Goal: Task Accomplishment & Management: Complete application form

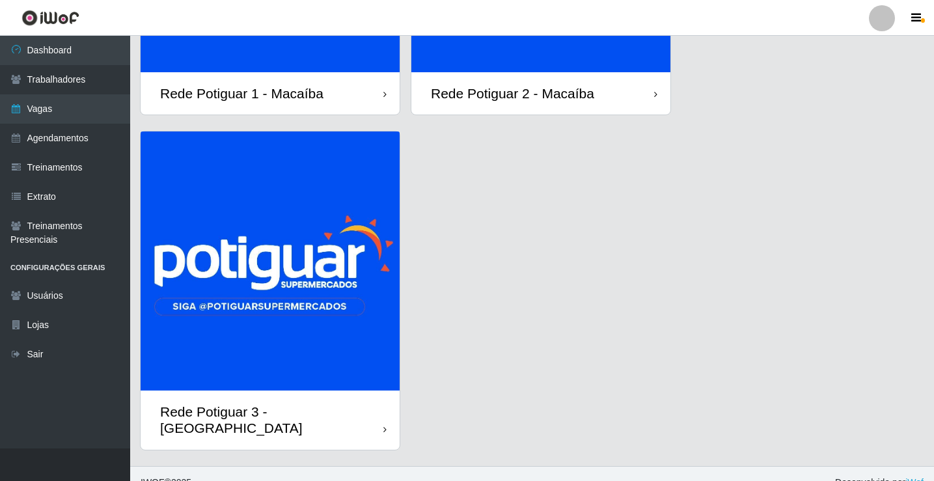
scroll to position [270, 0]
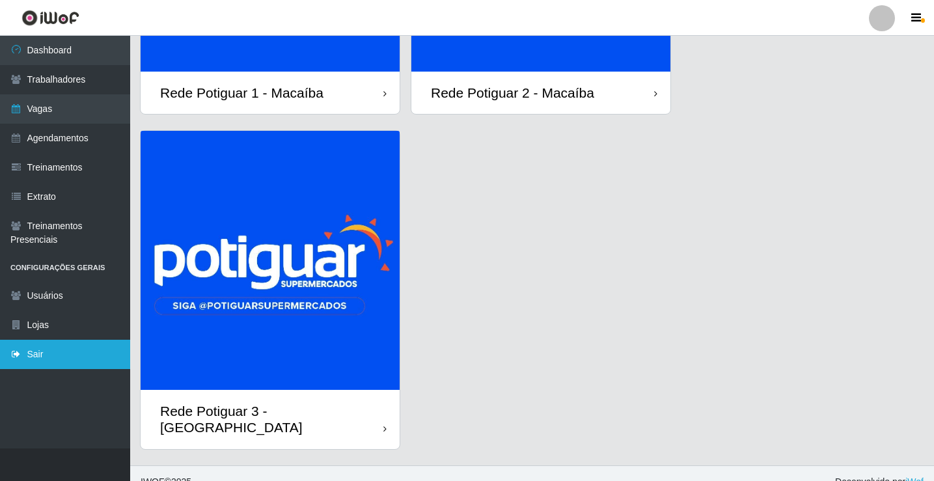
click at [92, 352] on link "Sair" at bounding box center [65, 354] width 130 height 29
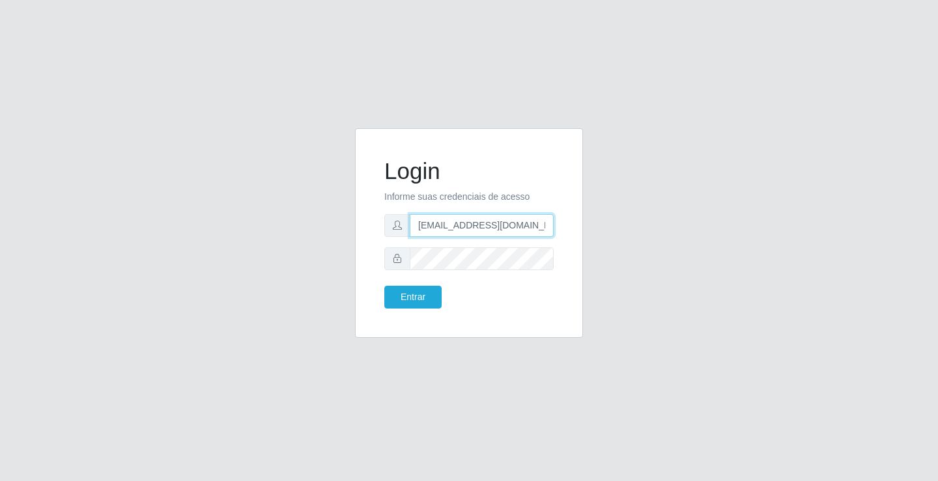
click at [463, 224] on input "rh.supermercadopotiguar@gmail.com" at bounding box center [482, 225] width 144 height 23
type input "[EMAIL_ADDRESS][DOMAIN_NAME]"
click at [409, 288] on button "Entrar" at bounding box center [412, 297] width 57 height 23
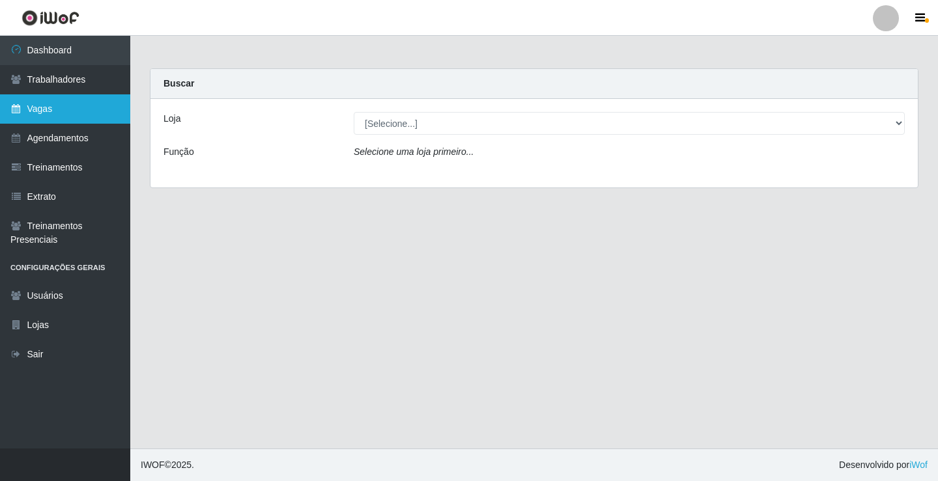
click at [77, 106] on link "Vagas" at bounding box center [65, 108] width 130 height 29
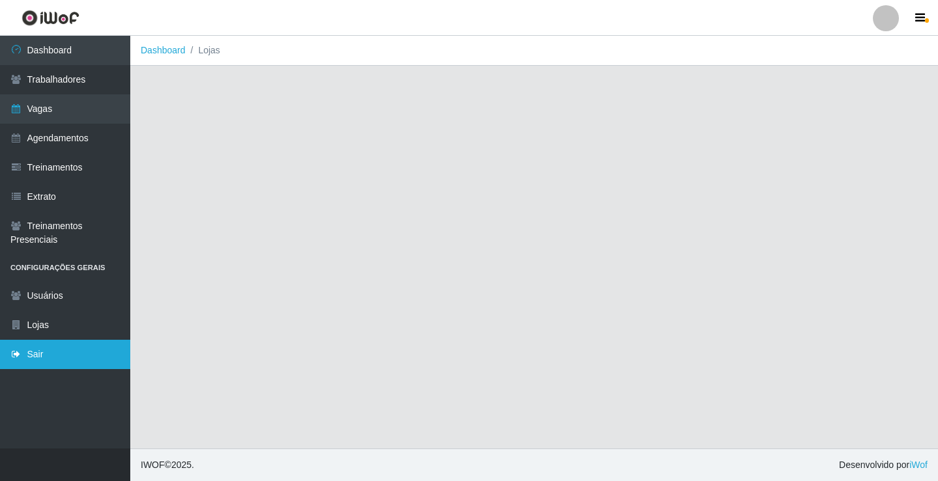
click at [86, 345] on link "Sair" at bounding box center [65, 354] width 130 height 29
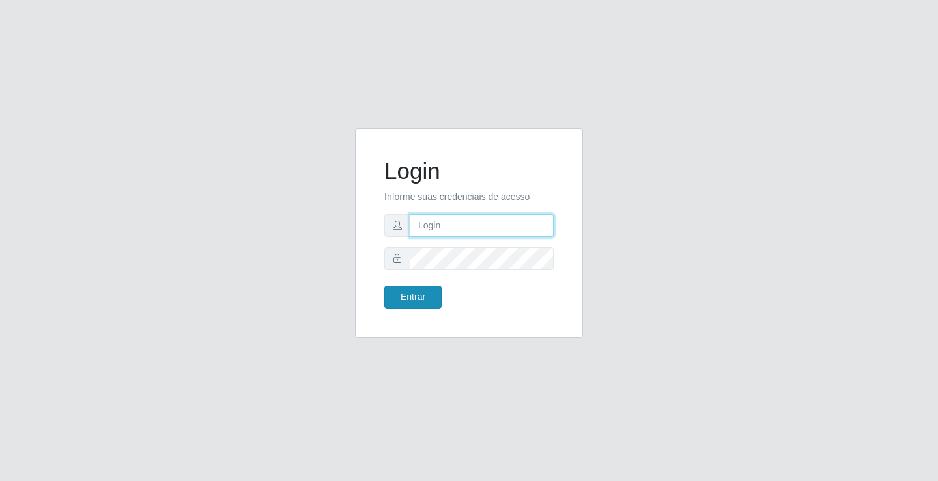
type input "[EMAIL_ADDRESS][DOMAIN_NAME]"
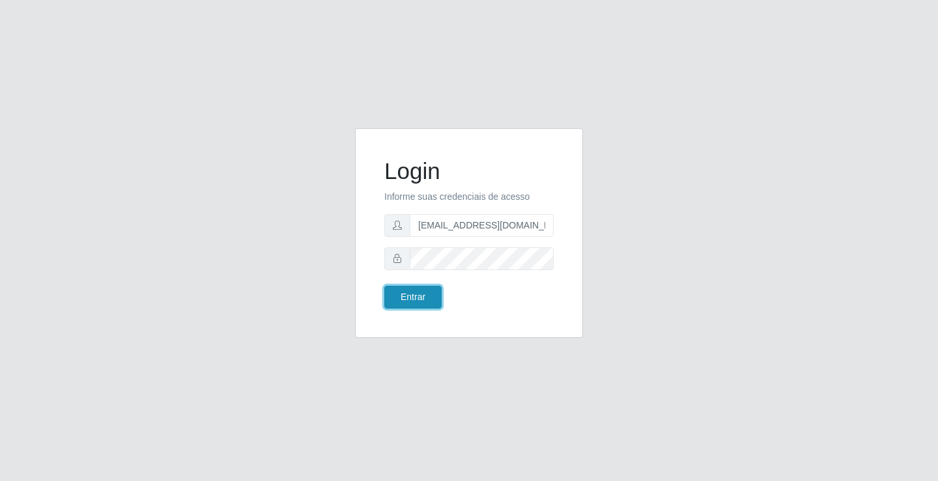
click at [419, 307] on button "Entrar" at bounding box center [412, 297] width 57 height 23
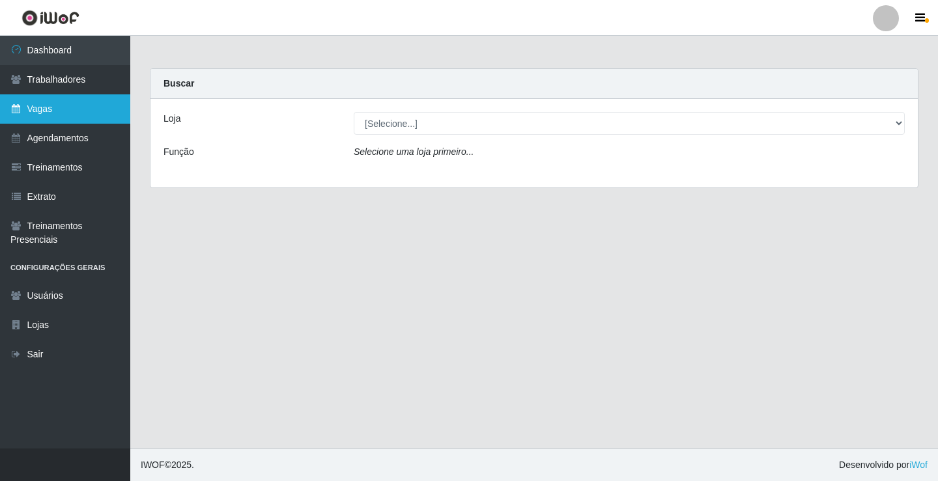
click at [84, 106] on link "Vagas" at bounding box center [65, 108] width 130 height 29
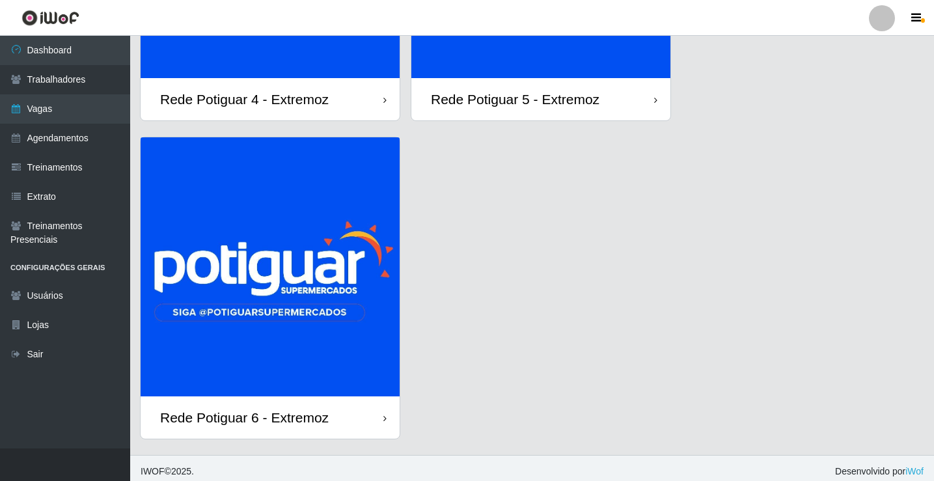
scroll to position [270, 0]
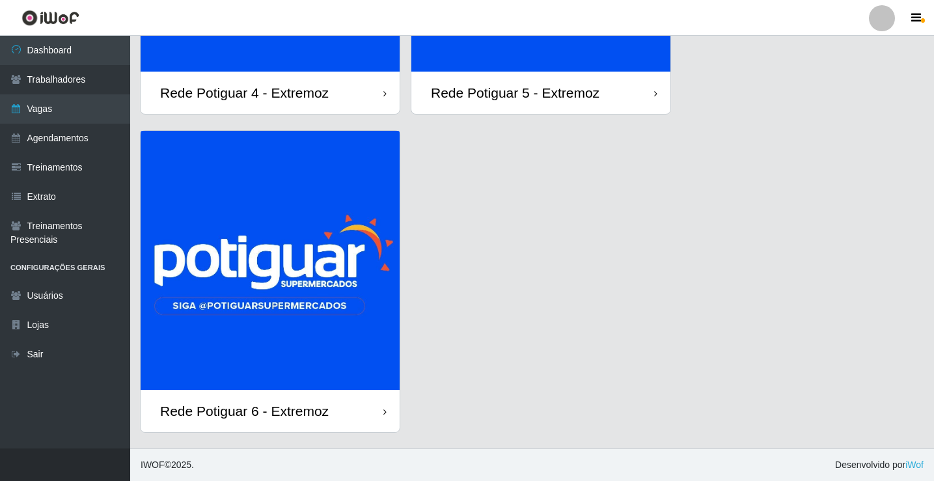
click at [309, 301] on img at bounding box center [270, 260] width 259 height 259
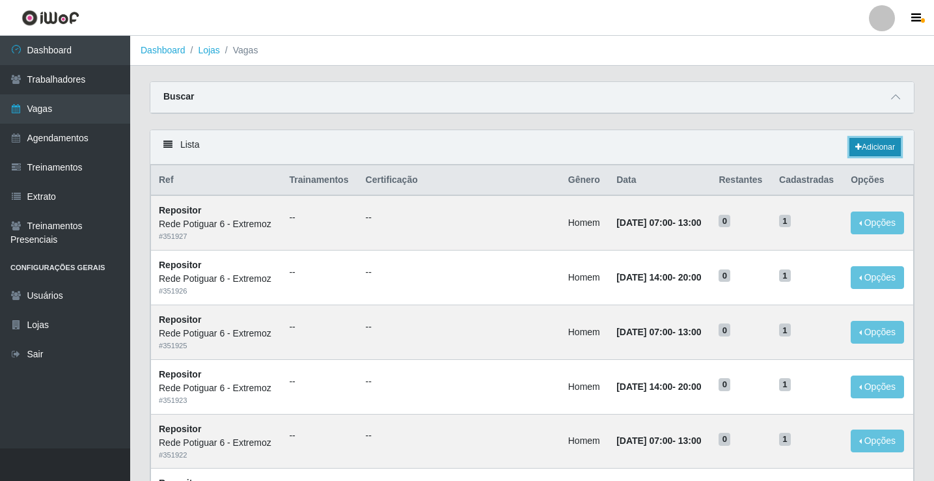
click at [869, 145] on link "Adicionar" at bounding box center [875, 147] width 51 height 18
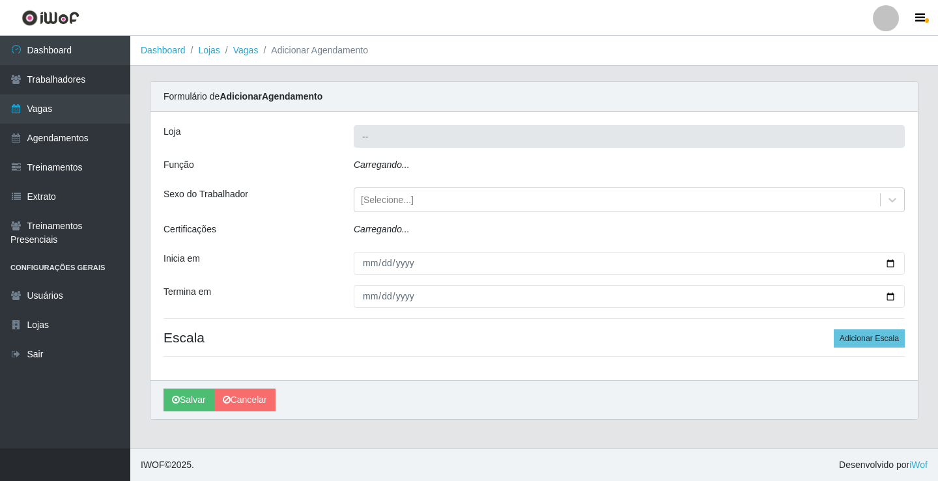
type input "Rede Potiguar 6 - Extremoz"
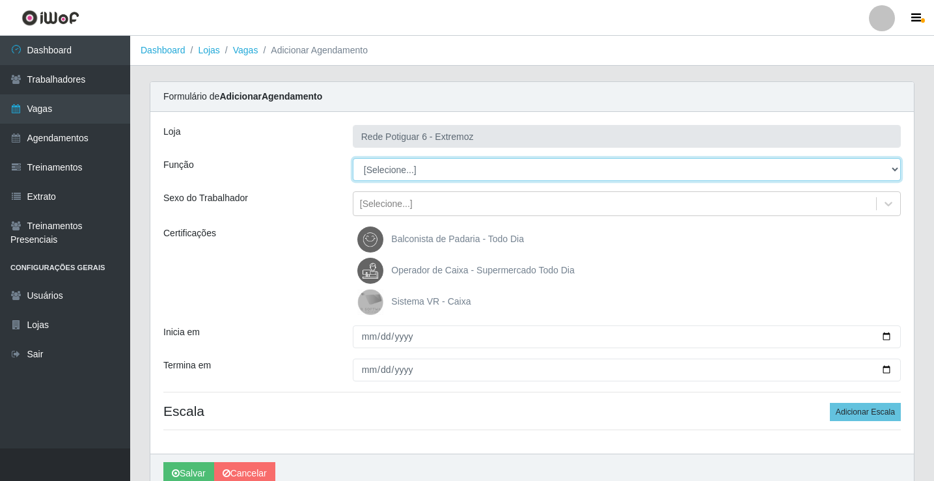
click at [398, 168] on select "[Selecione...] ASG Balconista Embalador Operador de Caixa Operador de Caixa + O…" at bounding box center [627, 169] width 548 height 23
select select "22"
click at [353, 158] on select "[Selecione...] ASG Balconista Embalador Operador de Caixa Operador de Caixa + O…" at bounding box center [627, 169] width 548 height 23
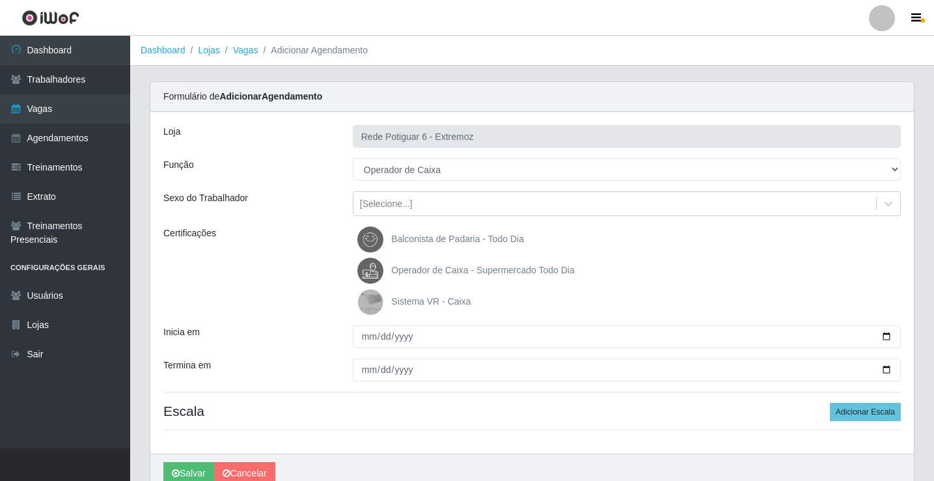
click at [409, 271] on span "Operador de Caixa - Supermercado Todo Dia" at bounding box center [482, 270] width 183 height 10
click at [0, 0] on input "Operador de Caixa - Supermercado Todo Dia" at bounding box center [0, 0] width 0 height 0
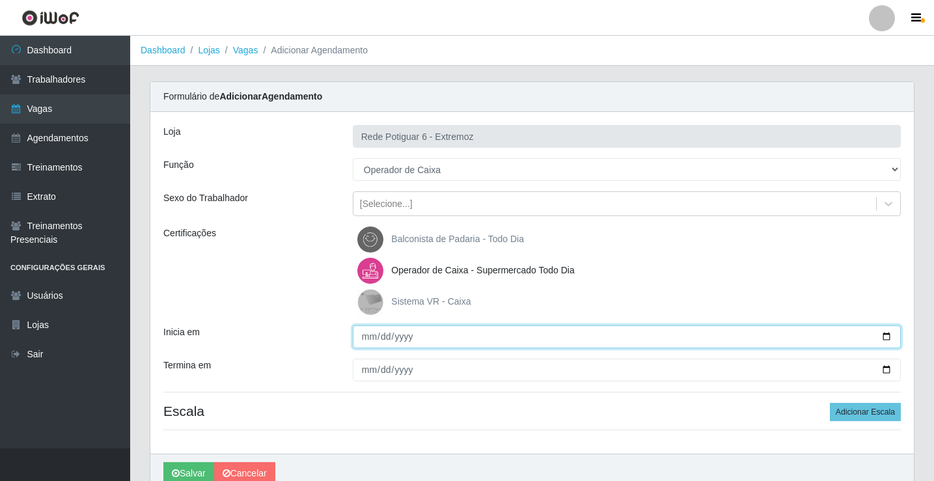
click at [365, 339] on input "Inicia em" at bounding box center [627, 337] width 548 height 23
type input "[DATE]"
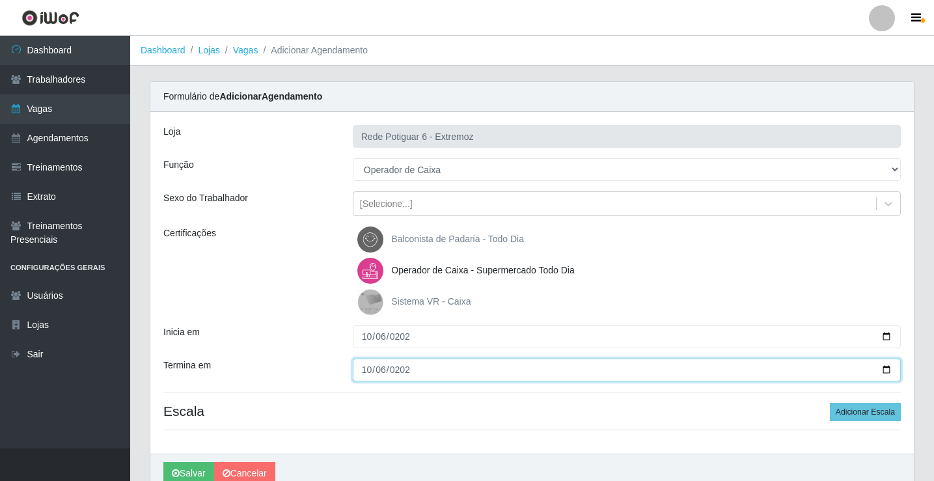
type input "[DATE]"
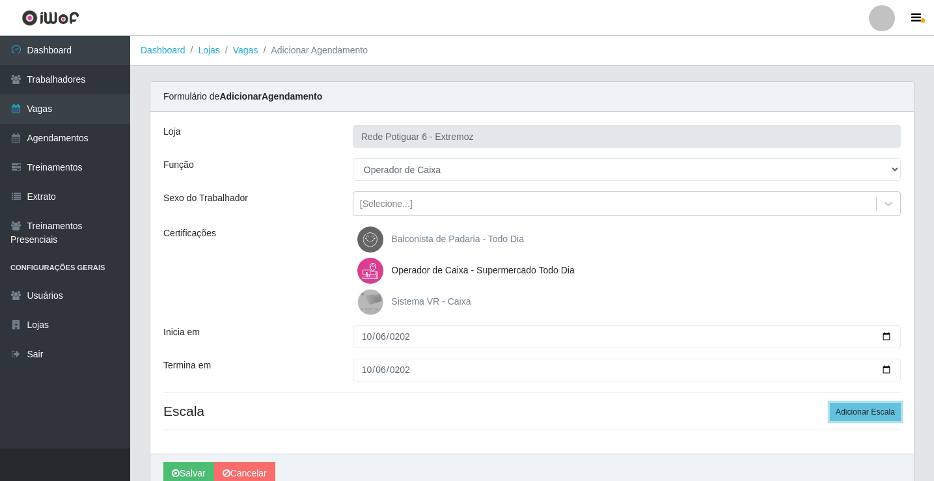
click at [830, 403] on button "Adicionar Escala" at bounding box center [865, 412] width 71 height 18
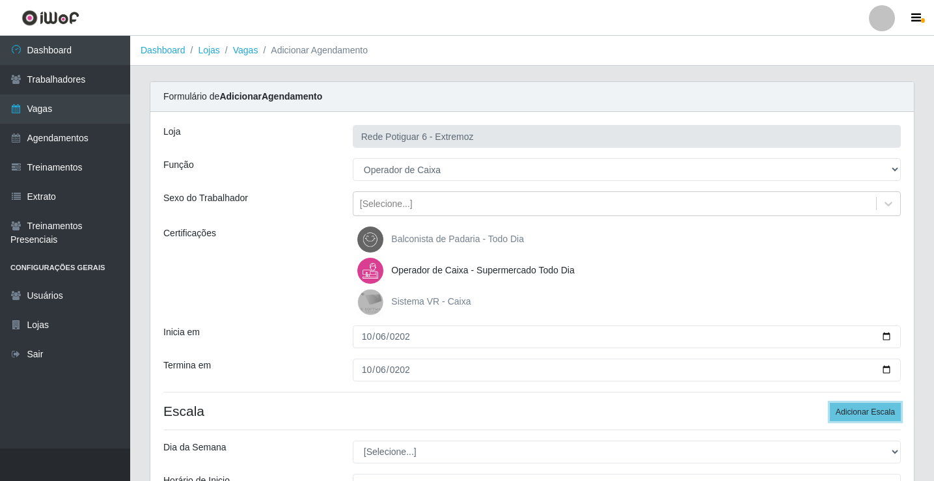
click at [830, 403] on button "Adicionar Escala" at bounding box center [865, 412] width 71 height 18
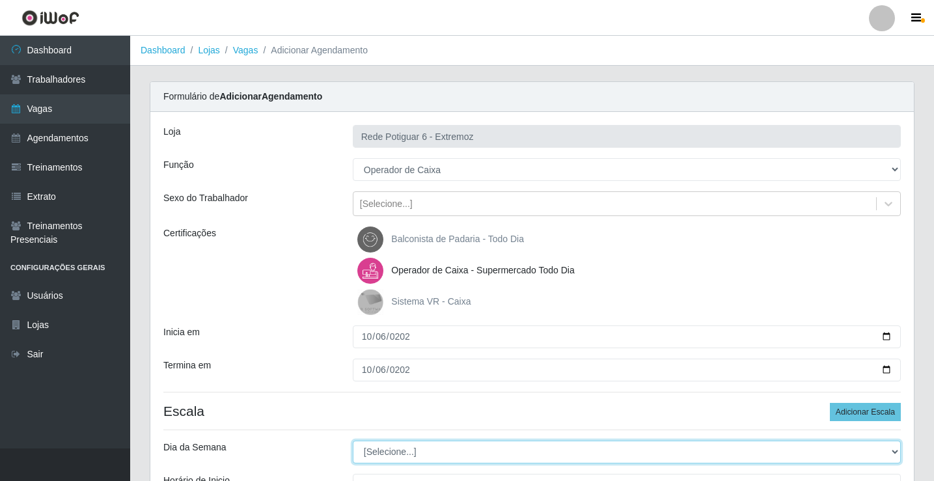
select select "1"
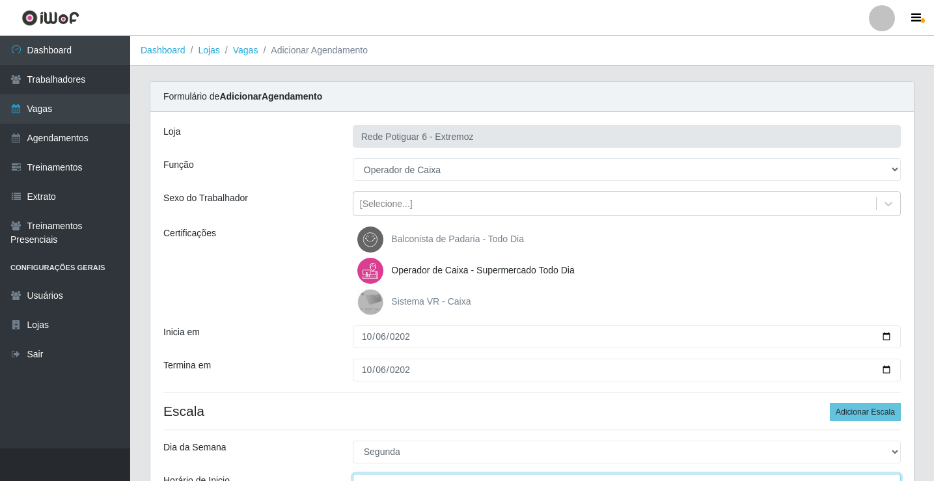
scroll to position [16, 0]
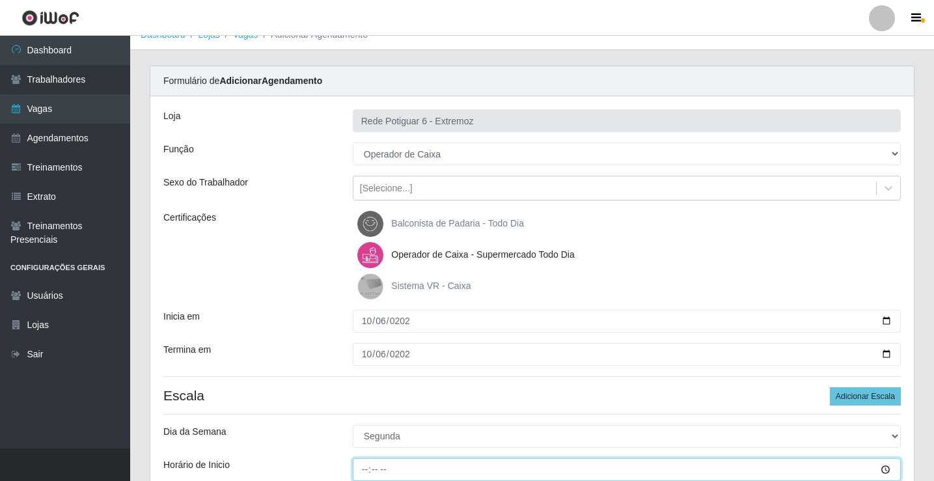
type input "07:00"
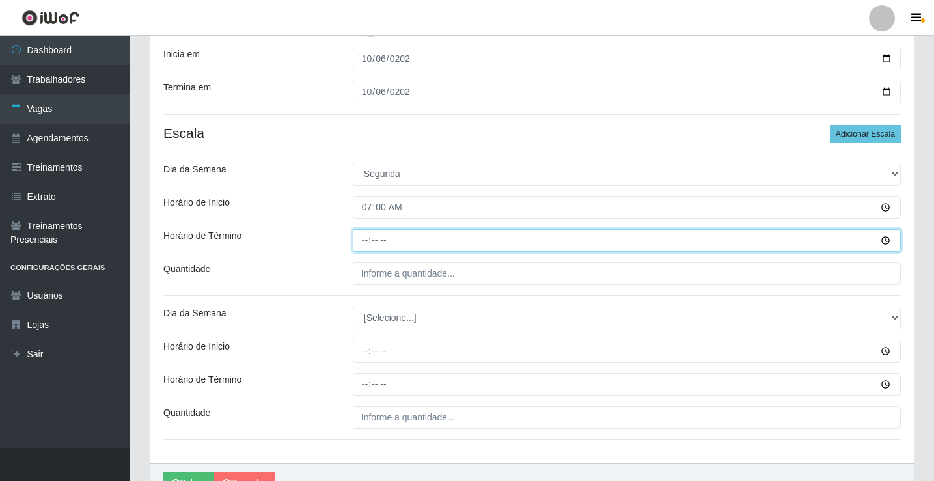
type input "13:00"
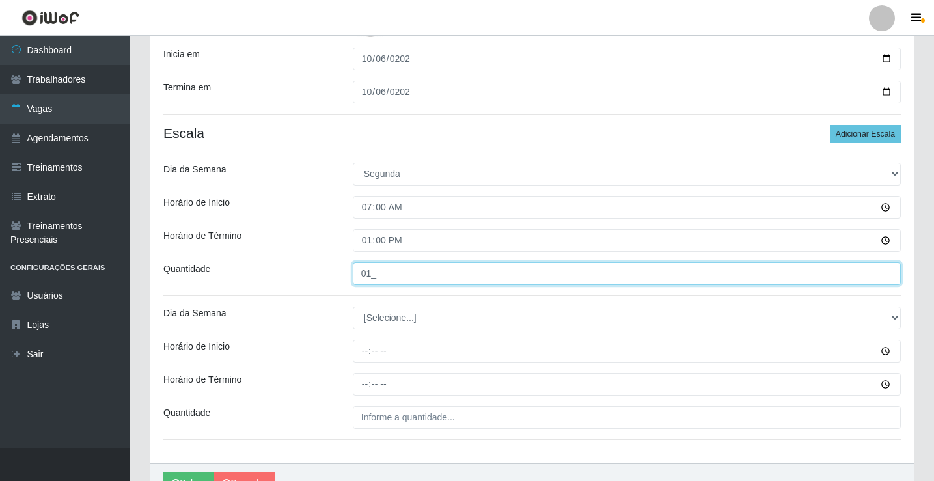
type input "01_"
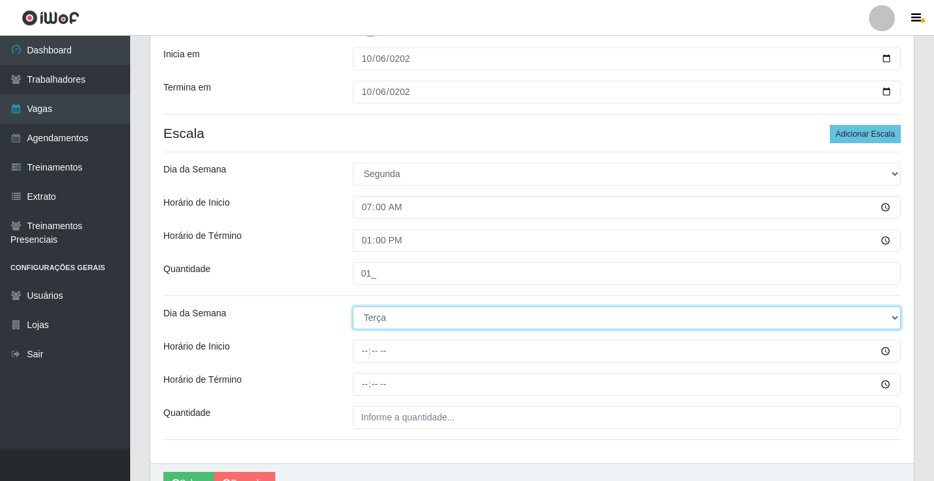
select select "1"
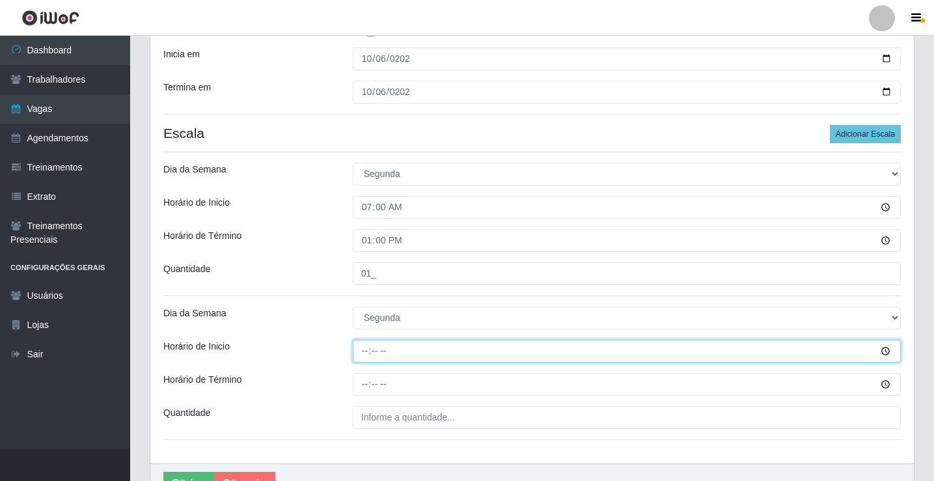
type input "14:00"
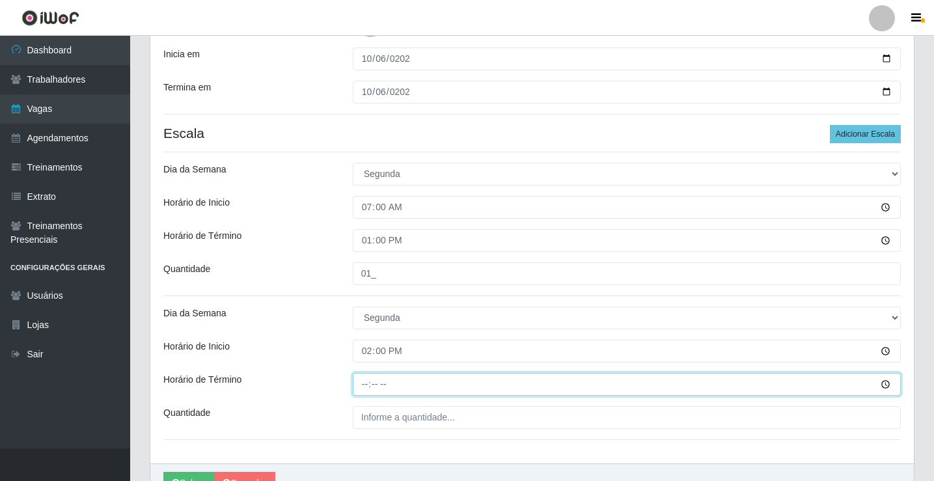
type input "20:00"
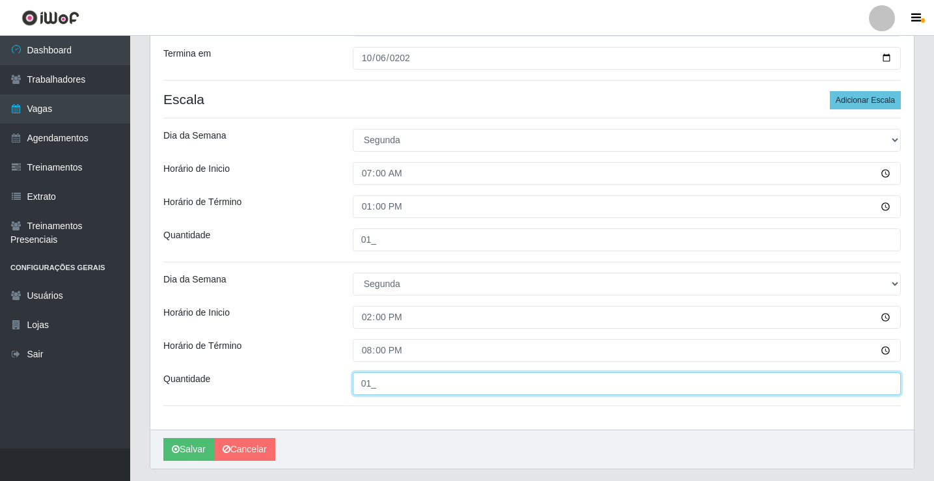
scroll to position [343, 0]
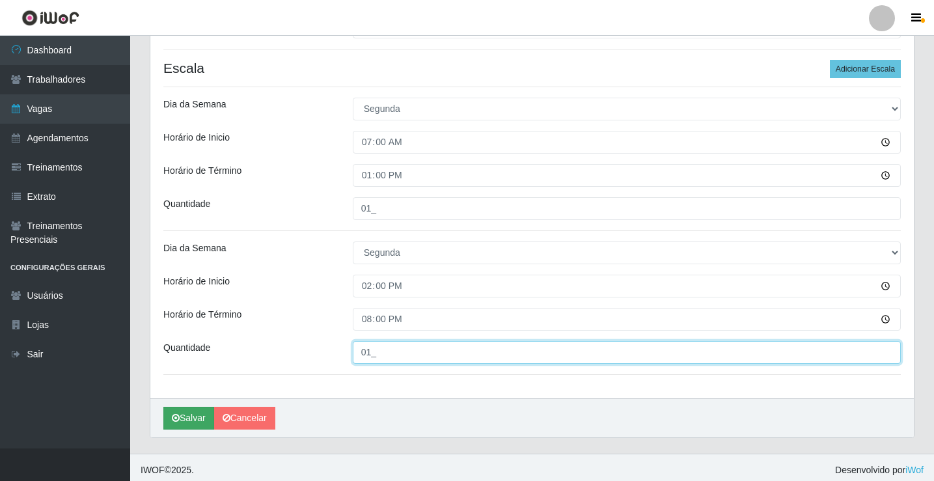
type input "01_"
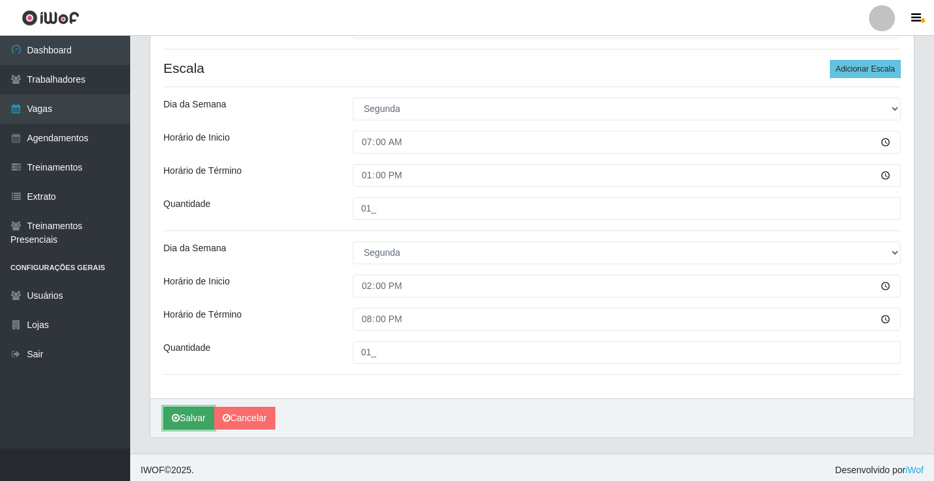
click at [179, 424] on button "Salvar" at bounding box center [188, 418] width 51 height 23
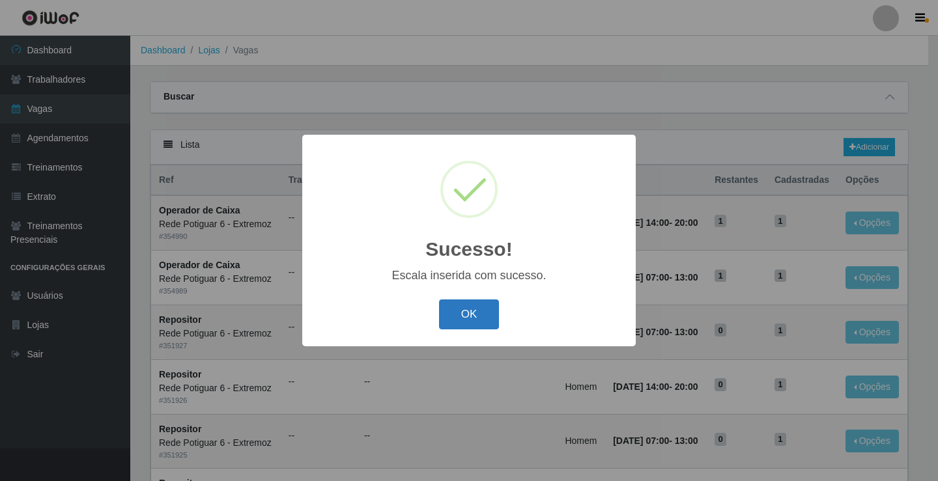
click at [470, 312] on button "OK" at bounding box center [469, 315] width 61 height 31
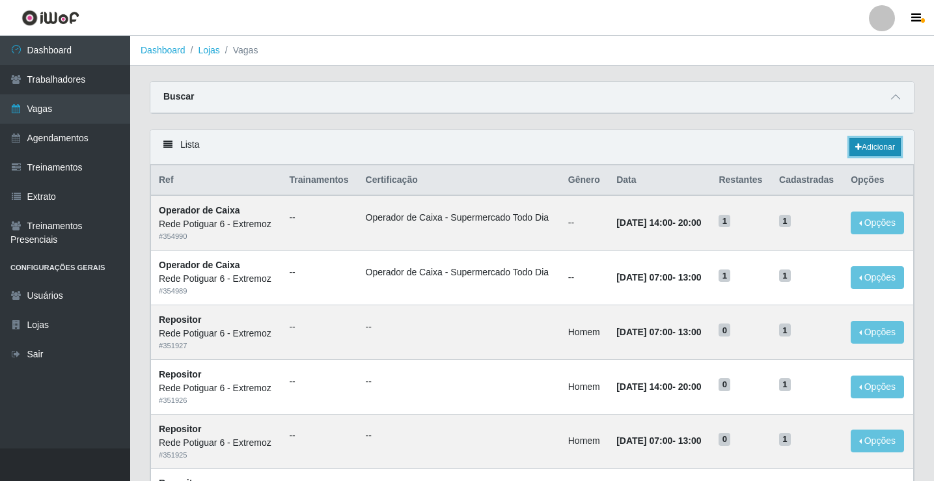
click at [882, 155] on link "Adicionar" at bounding box center [875, 147] width 51 height 18
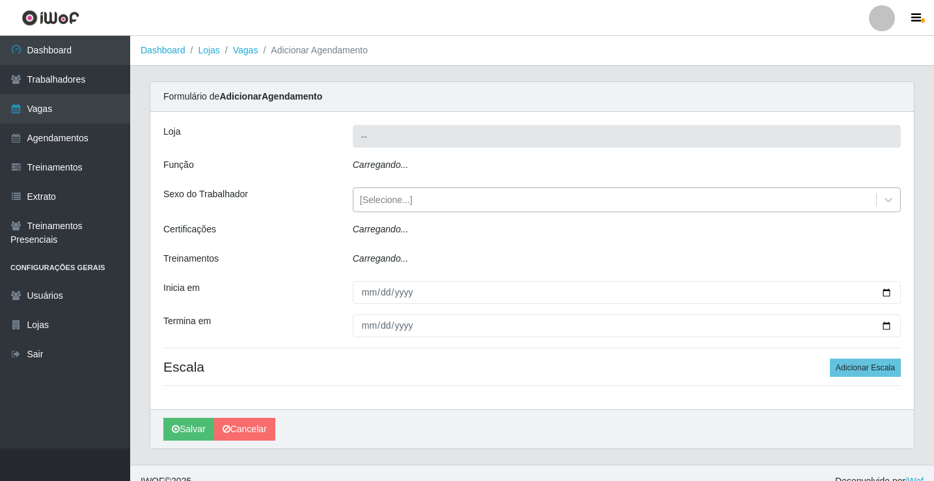
type input "Rede Potiguar 6 - Extremoz"
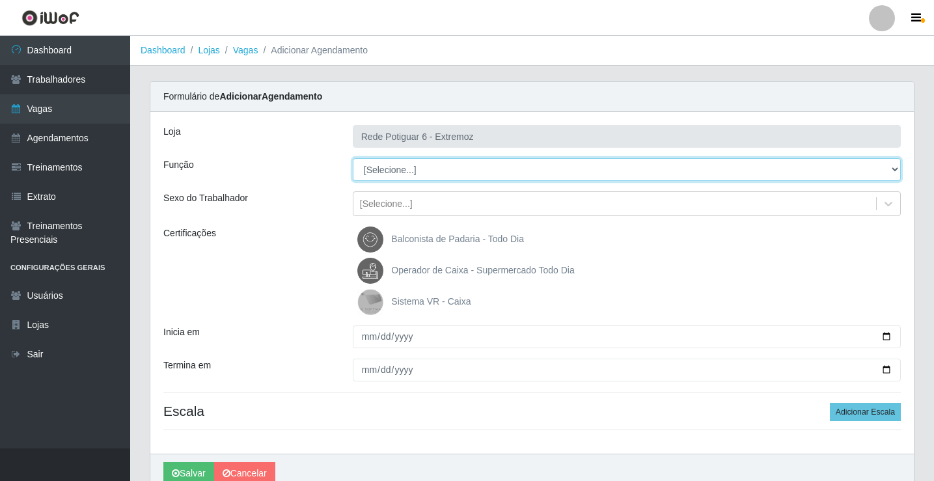
click at [406, 170] on select "[Selecione...] ASG Balconista Embalador Operador de Caixa Operador de Caixa + O…" at bounding box center [627, 169] width 548 height 23
select select "22"
click at [353, 158] on select "[Selecione...] ASG Balconista Embalador Operador de Caixa Operador de Caixa + O…" at bounding box center [627, 169] width 548 height 23
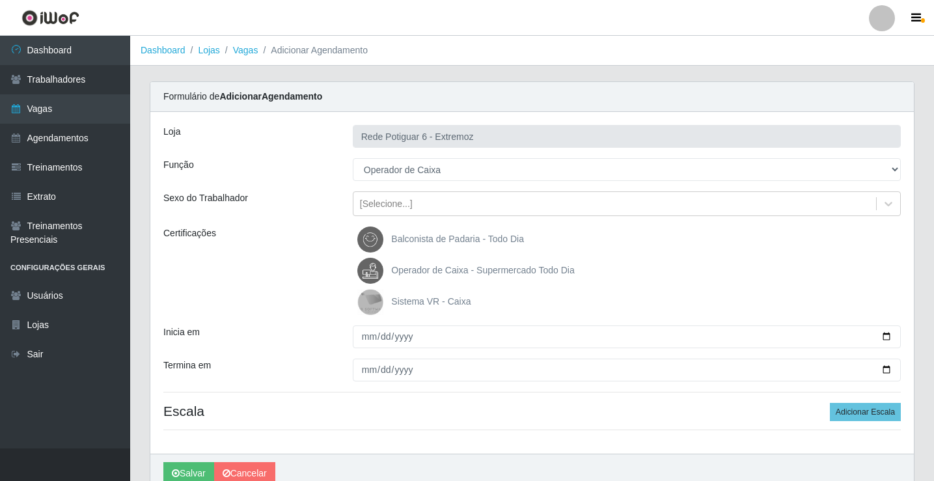
click at [407, 266] on span "Operador de Caixa - Supermercado Todo Dia" at bounding box center [482, 270] width 183 height 10
click at [0, 0] on input "Operador de Caixa - Supermercado Todo Dia" at bounding box center [0, 0] width 0 height 0
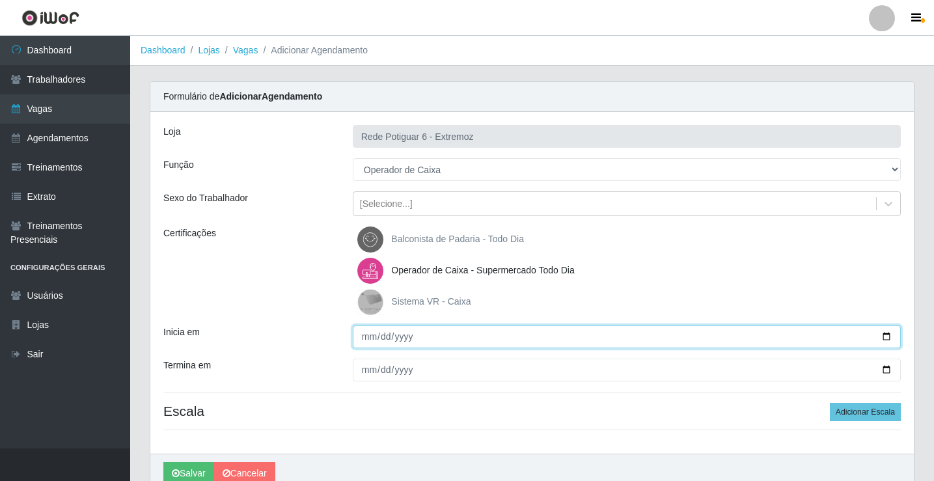
click at [371, 335] on input "Inicia em" at bounding box center [627, 337] width 548 height 23
type input "[DATE]"
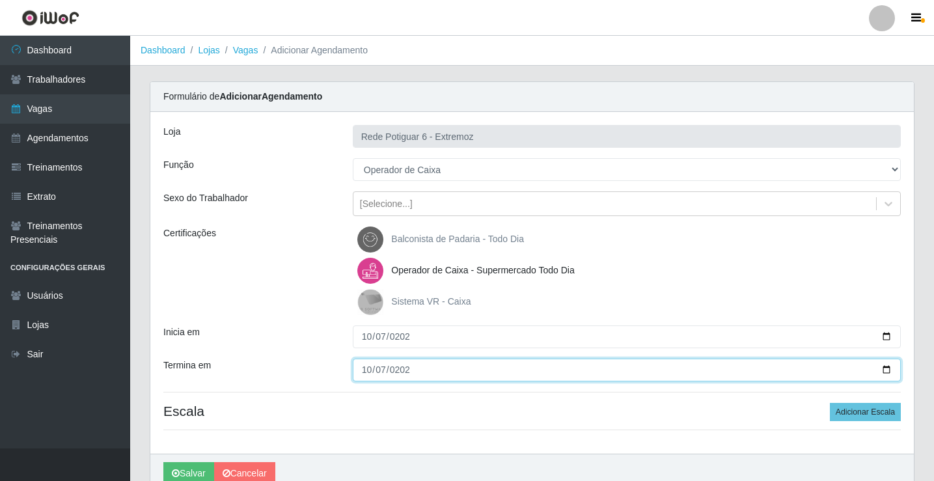
type input "[DATE]"
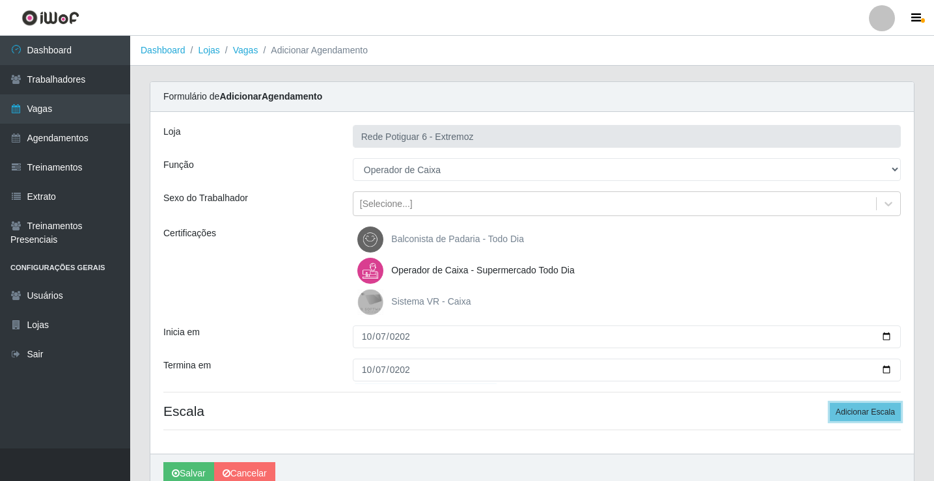
click at [830, 403] on button "Adicionar Escala" at bounding box center [865, 412] width 71 height 18
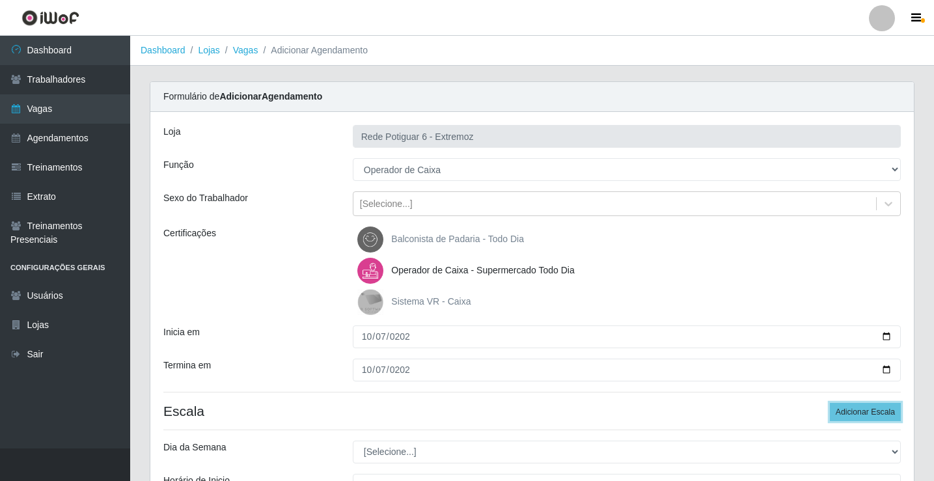
click at [830, 403] on button "Adicionar Escala" at bounding box center [865, 412] width 71 height 18
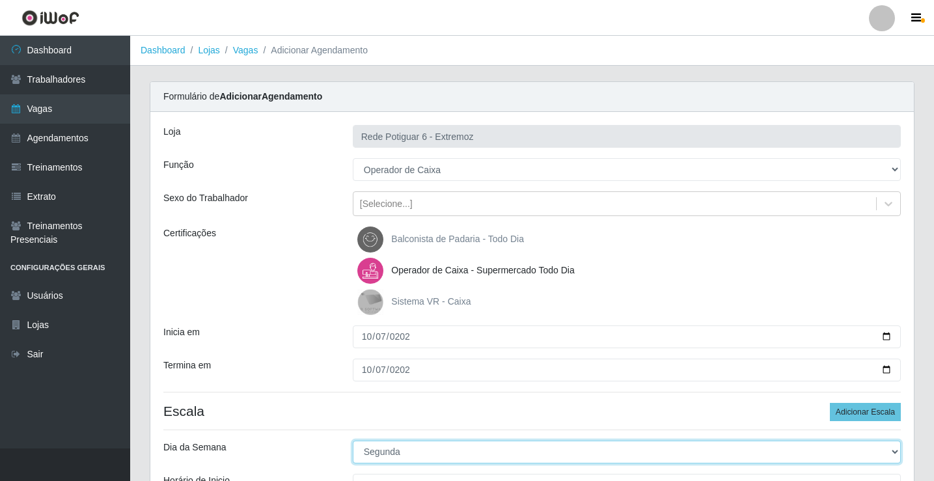
select select "2"
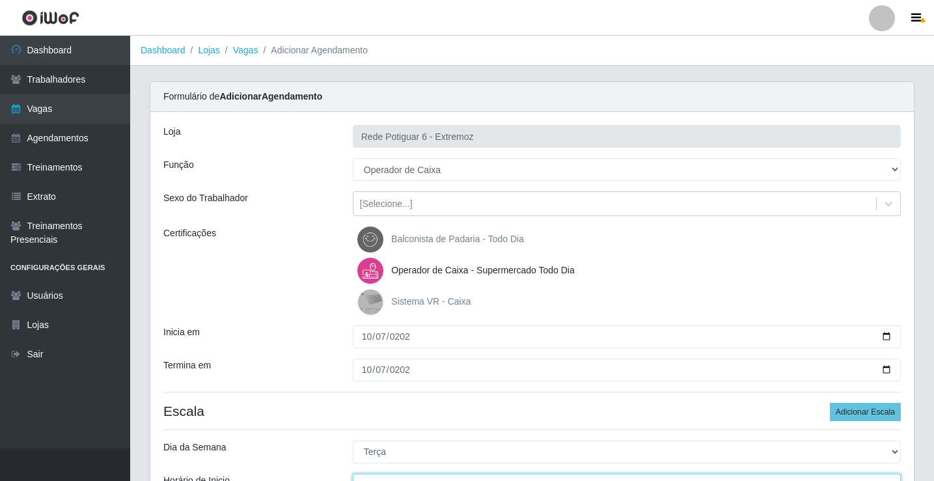
scroll to position [16, 0]
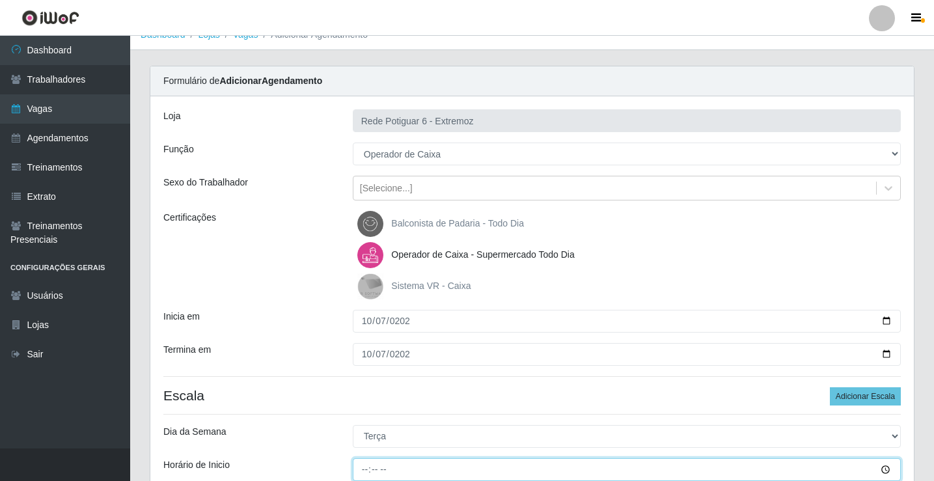
type input "07:00"
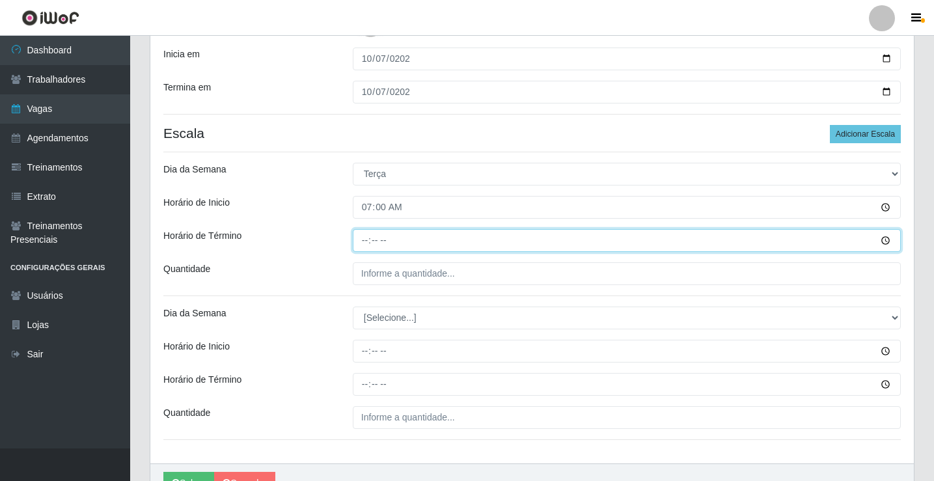
type input "13:00"
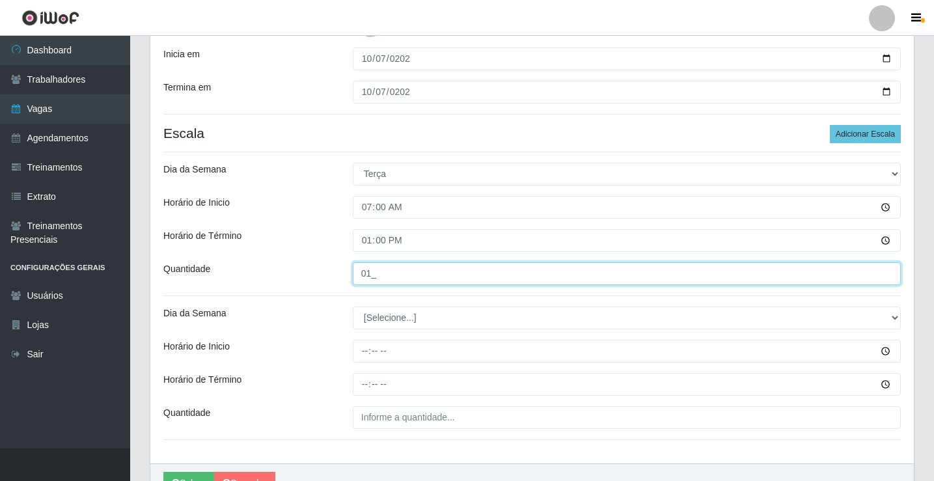
type input "01_"
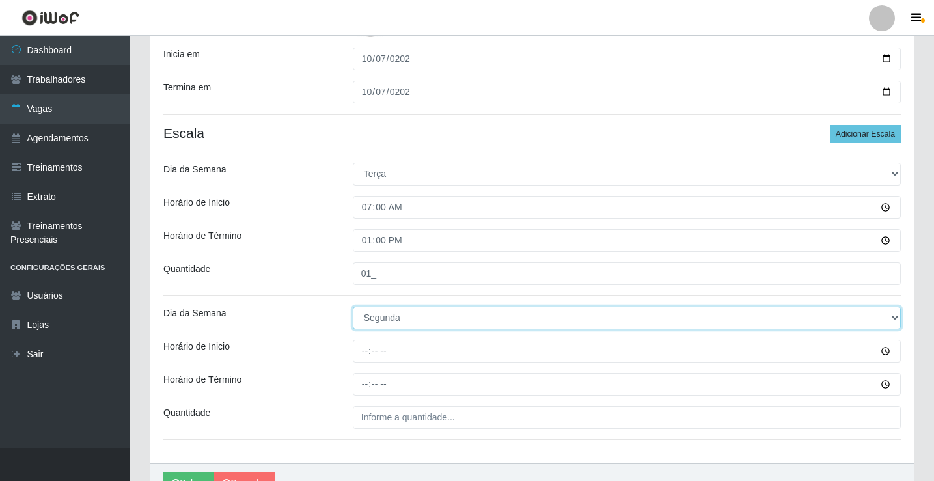
select select "2"
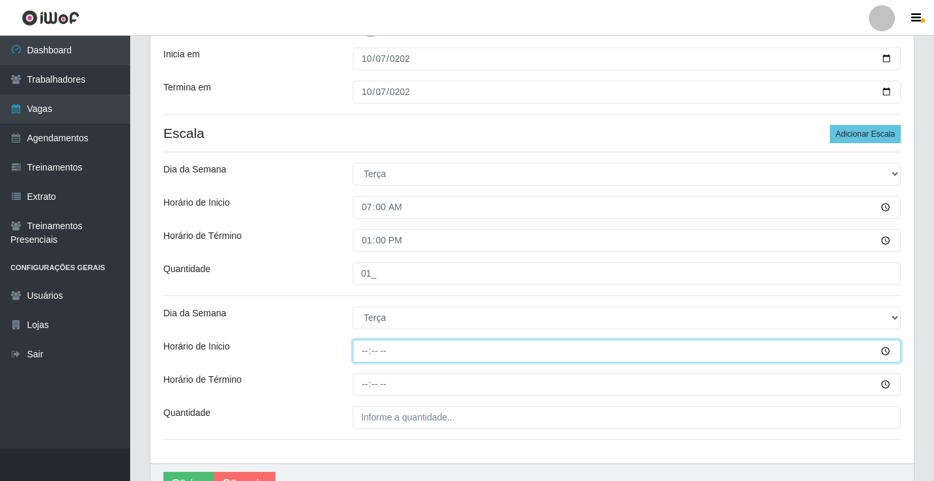
type input "14:00"
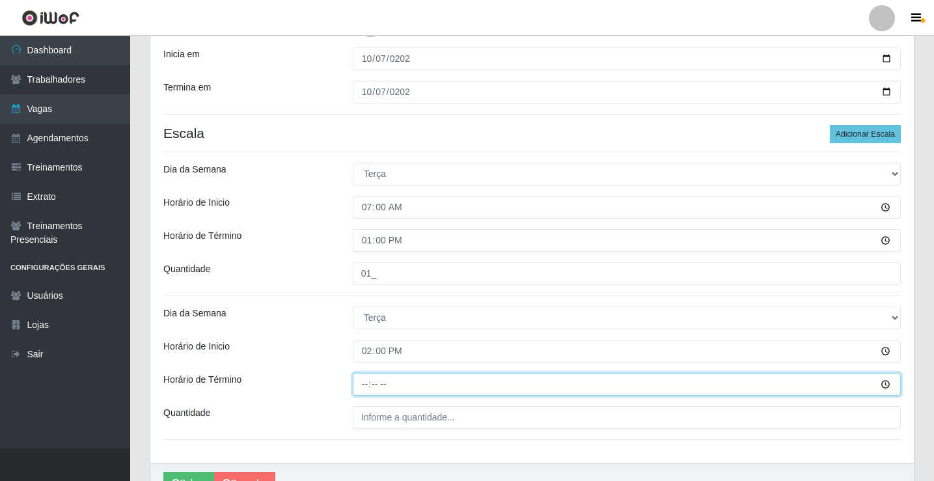
type input "20:00"
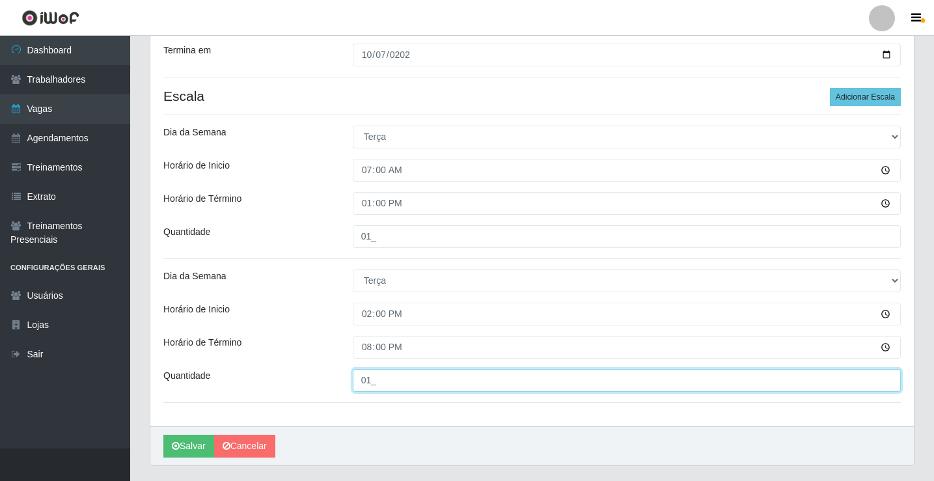
scroll to position [348, 0]
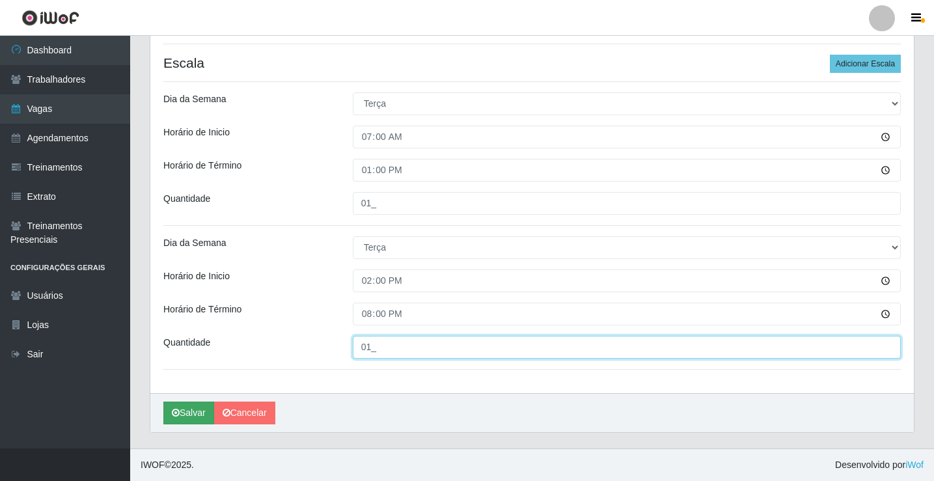
type input "01_"
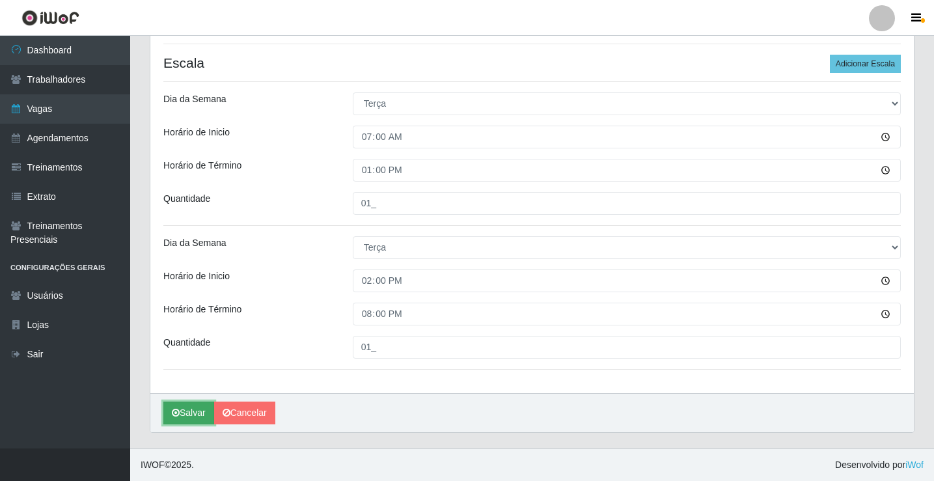
click at [184, 412] on button "Salvar" at bounding box center [188, 413] width 51 height 23
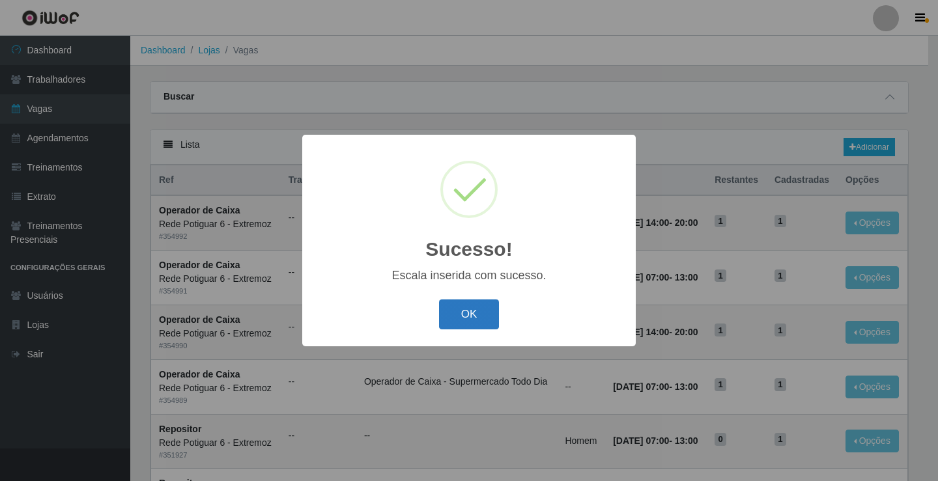
click at [460, 321] on button "OK" at bounding box center [469, 315] width 61 height 31
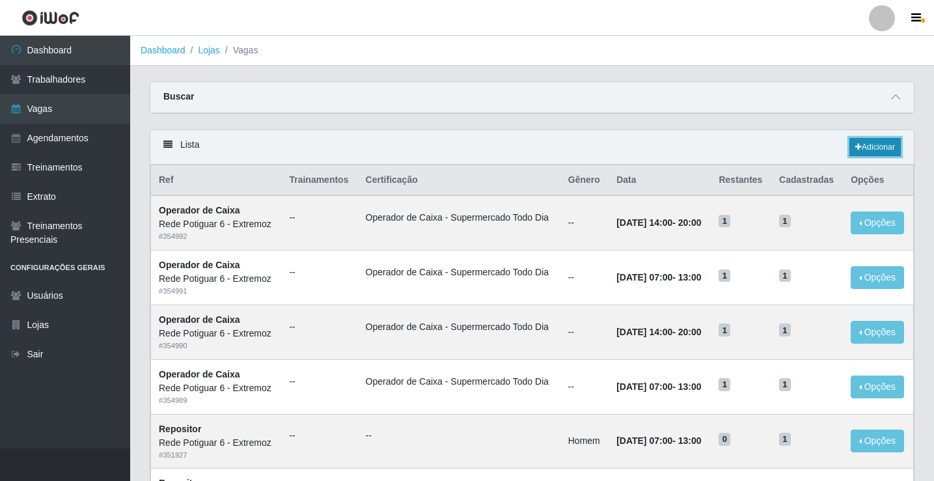
click at [859, 147] on icon at bounding box center [859, 147] width 7 height 8
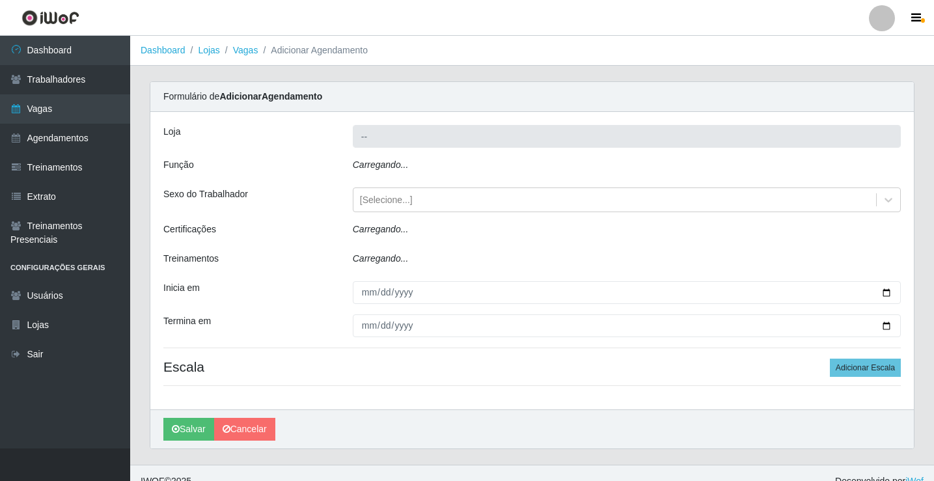
type input "Rede Potiguar 6 - Extremoz"
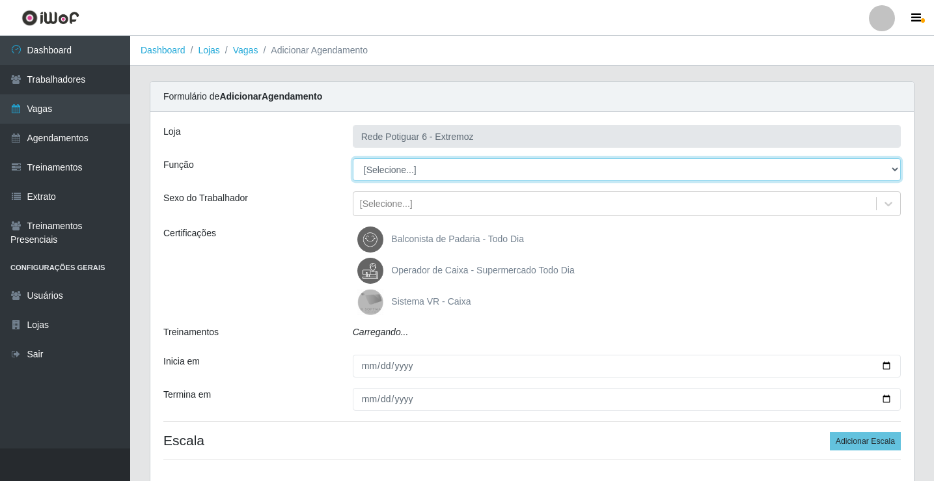
click at [409, 165] on select "[Selecione...] ASG Balconista Embalador Operador de Caixa Operador de Caixa + O…" at bounding box center [627, 169] width 548 height 23
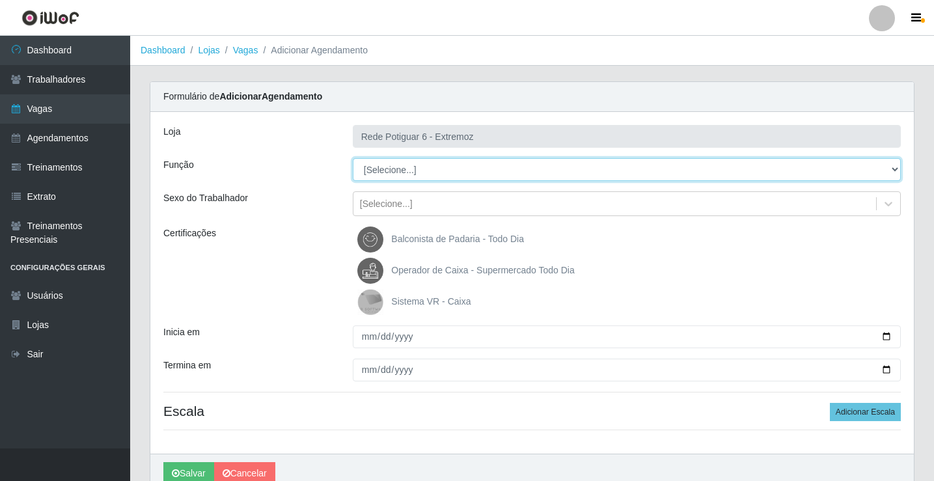
select select "22"
click at [353, 158] on select "[Selecione...] ASG Balconista Embalador Operador de Caixa Operador de Caixa + O…" at bounding box center [627, 169] width 548 height 23
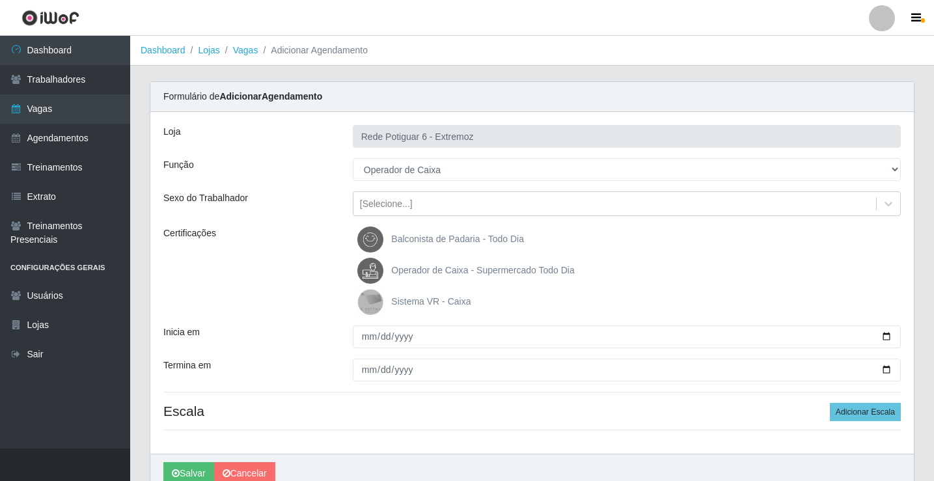
click at [417, 271] on span "Operador de Caixa - Supermercado Todo Dia" at bounding box center [482, 270] width 183 height 10
click at [0, 0] on input "Operador de Caixa - Supermercado Todo Dia" at bounding box center [0, 0] width 0 height 0
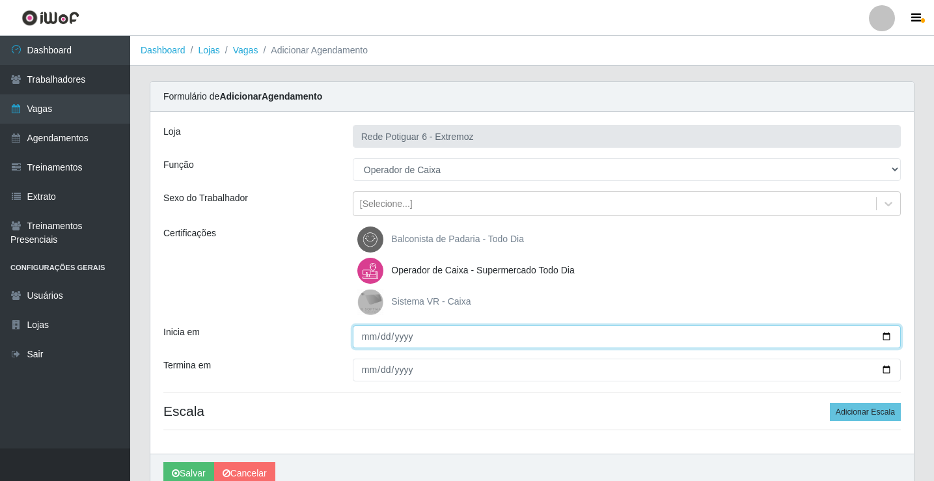
click at [360, 339] on input "Inicia em" at bounding box center [627, 337] width 548 height 23
type input "[DATE]"
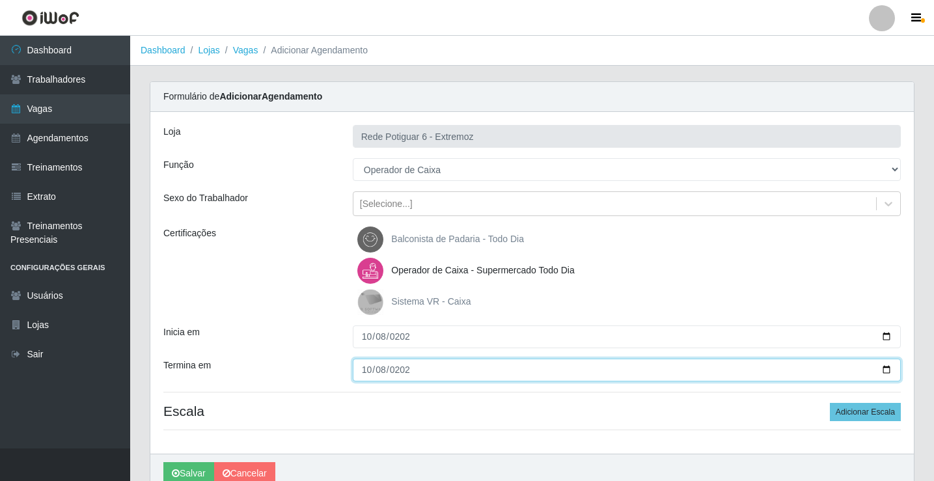
type input "[DATE]"
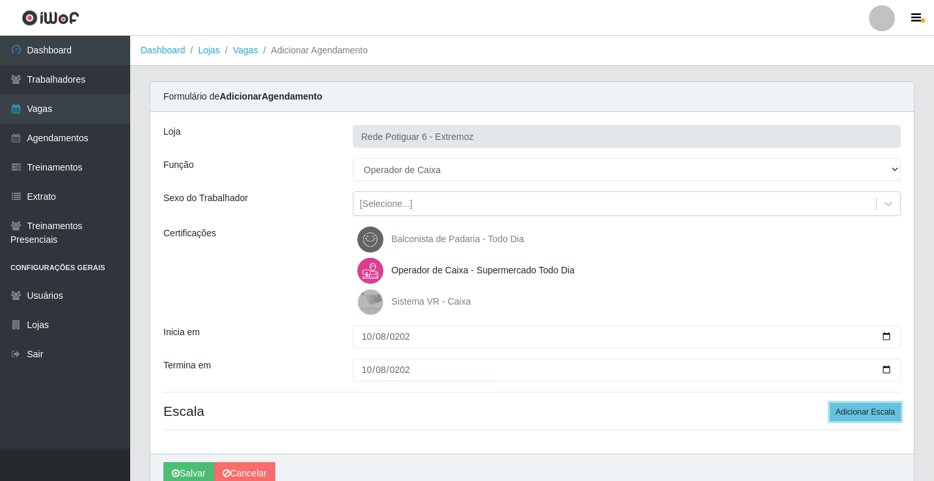
click at [830, 403] on button "Adicionar Escala" at bounding box center [865, 412] width 71 height 18
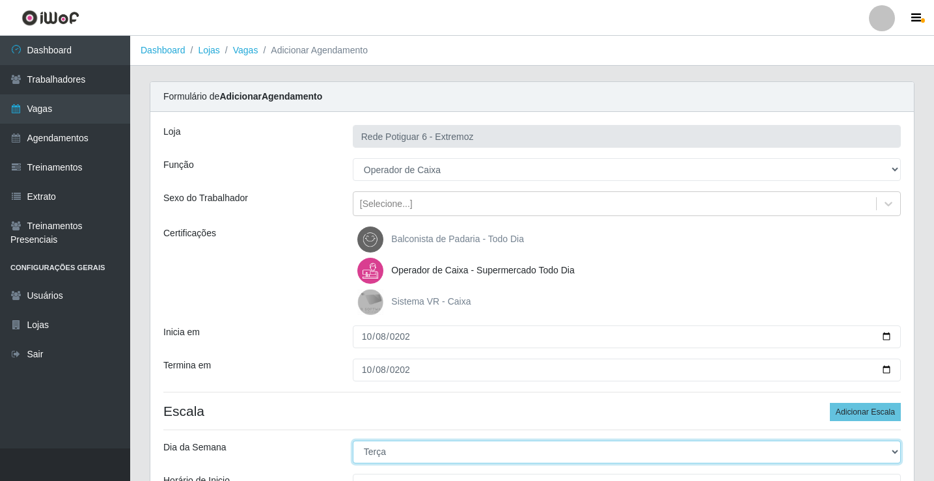
select select "3"
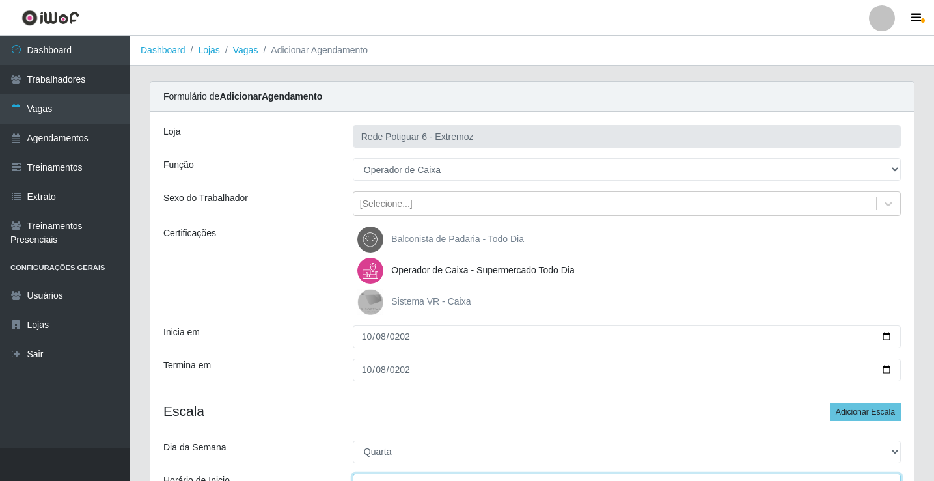
scroll to position [16, 0]
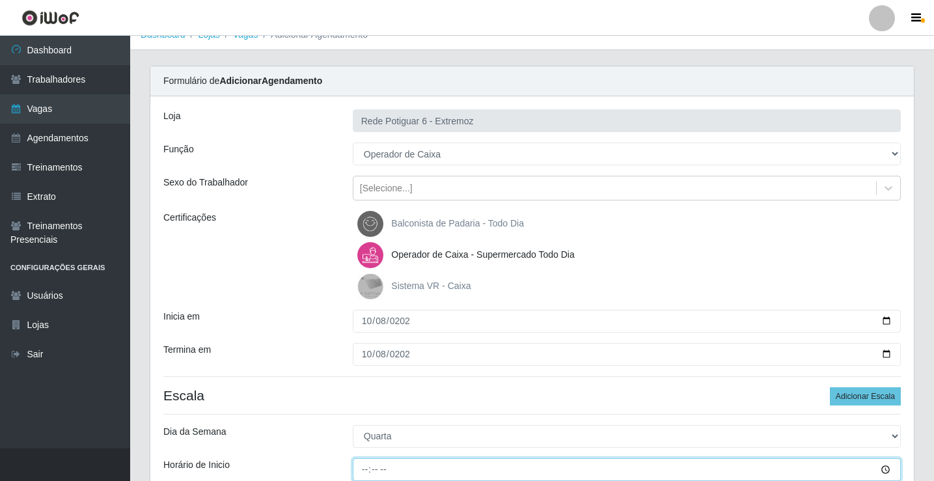
type input "14:00"
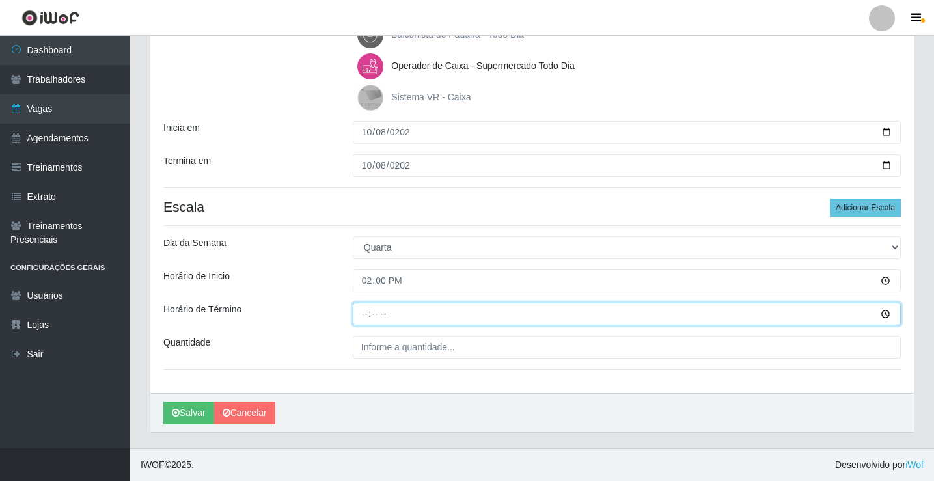
type input "20:00"
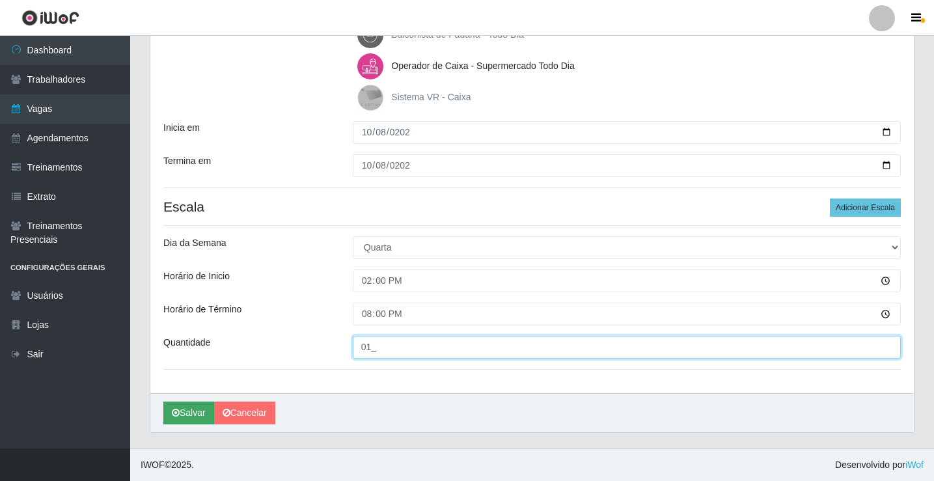
type input "01_"
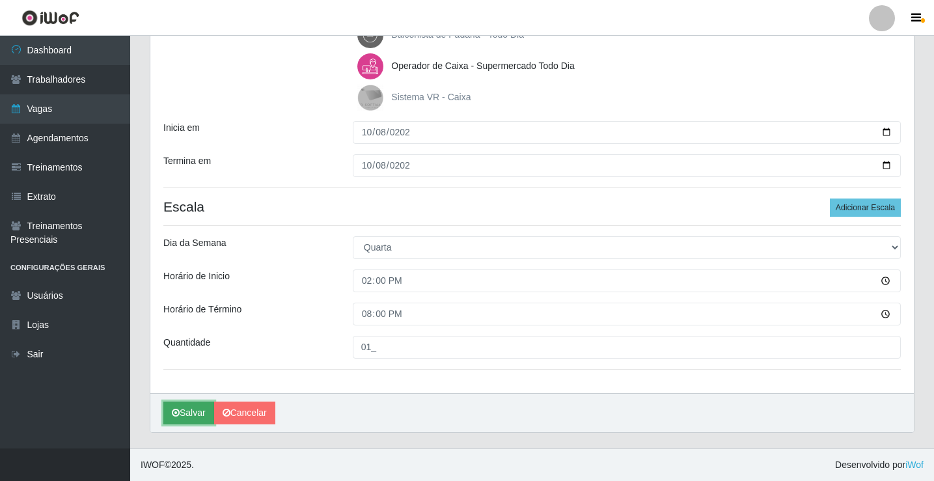
click at [191, 414] on button "Salvar" at bounding box center [188, 413] width 51 height 23
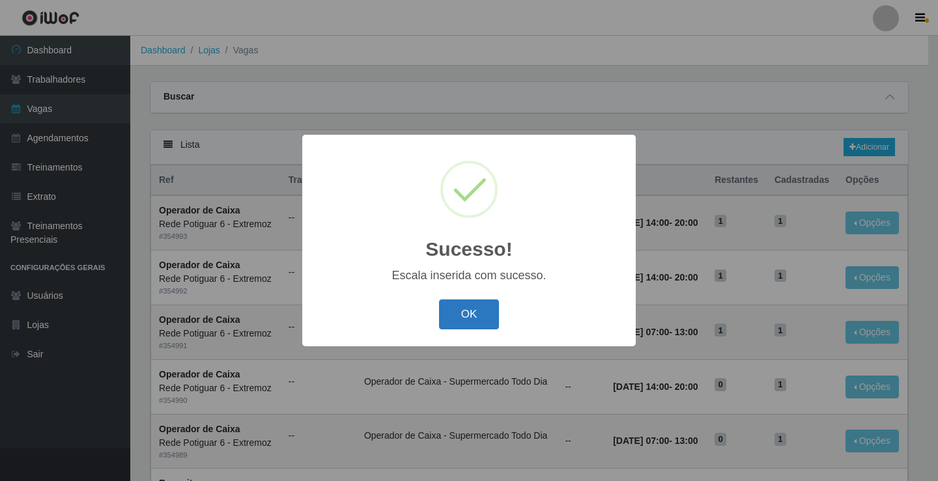
click at [481, 326] on button "OK" at bounding box center [469, 315] width 61 height 31
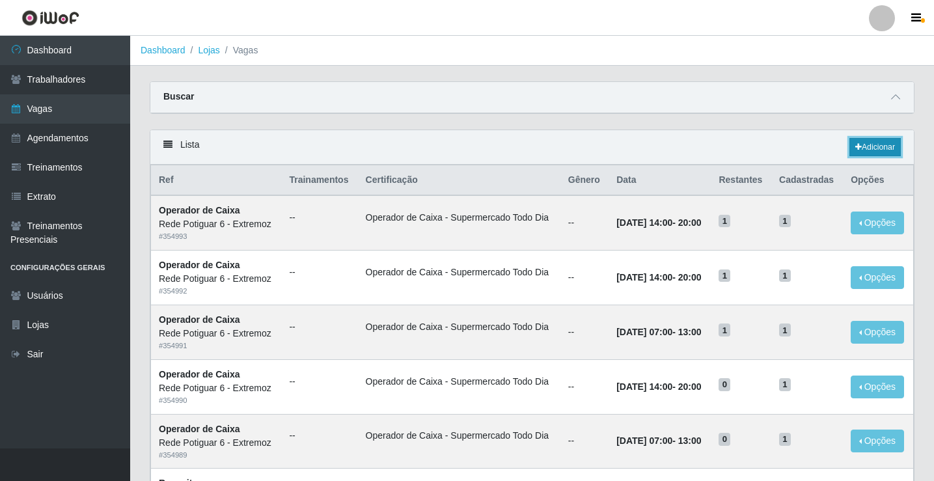
click at [873, 150] on link "Adicionar" at bounding box center [875, 147] width 51 height 18
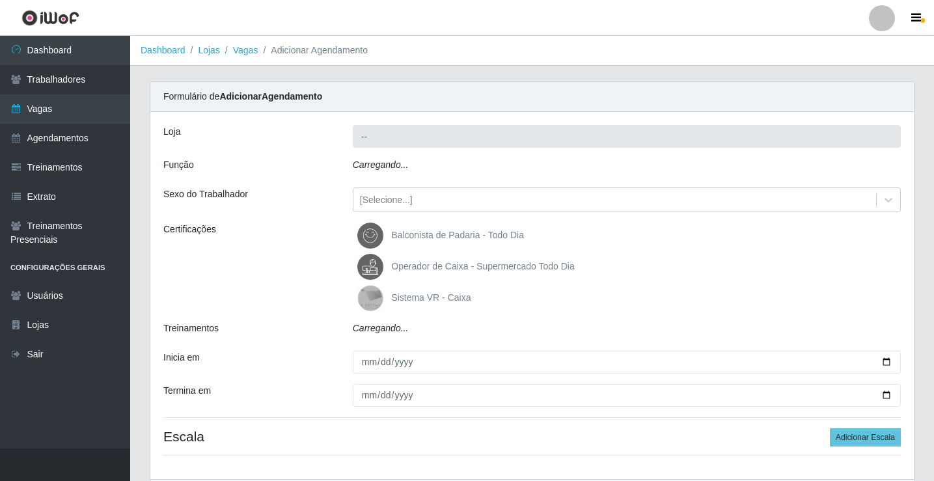
type input "Rede Potiguar 6 - Extremoz"
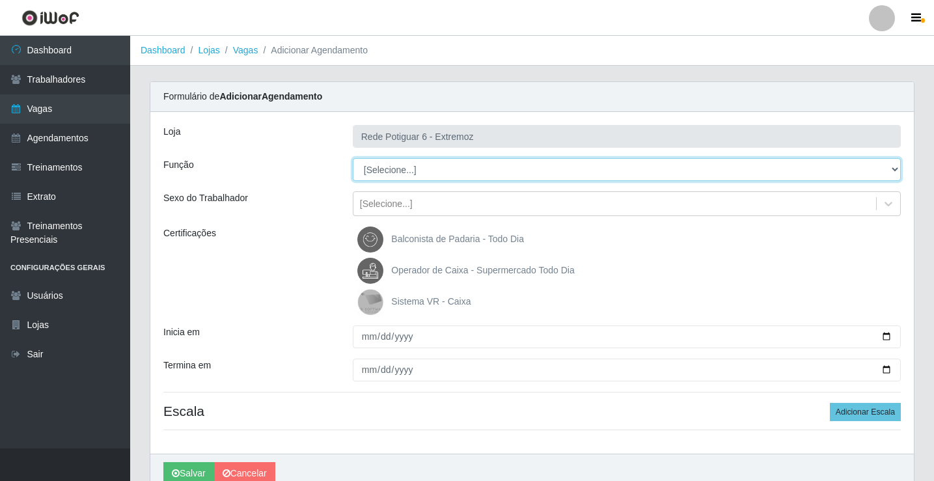
click at [413, 169] on select "[Selecione...] ASG Balconista Embalador Operador de Caixa Operador de Caixa + O…" at bounding box center [627, 169] width 548 height 23
select select "22"
click at [353, 158] on select "[Selecione...] ASG Balconista Embalador Operador de Caixa Operador de Caixa + O…" at bounding box center [627, 169] width 548 height 23
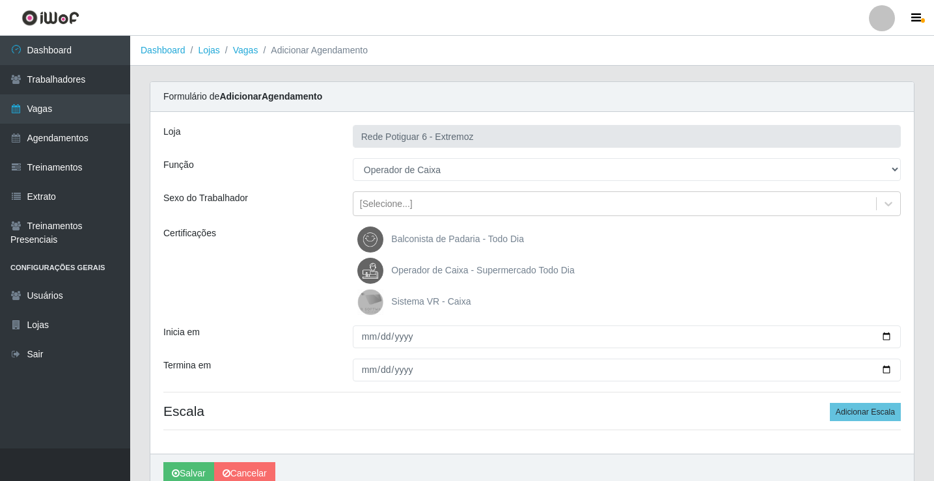
click at [429, 268] on span "Operador de Caixa - Supermercado Todo Dia" at bounding box center [482, 270] width 183 height 10
click at [0, 0] on input "Operador de Caixa - Supermercado Todo Dia" at bounding box center [0, 0] width 0 height 0
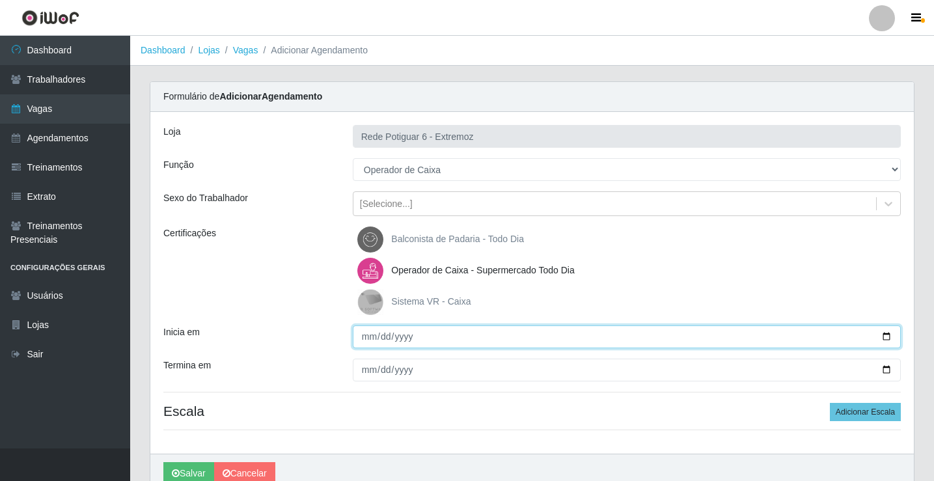
click at [365, 342] on input "Inicia em" at bounding box center [627, 337] width 548 height 23
type input "[DATE]"
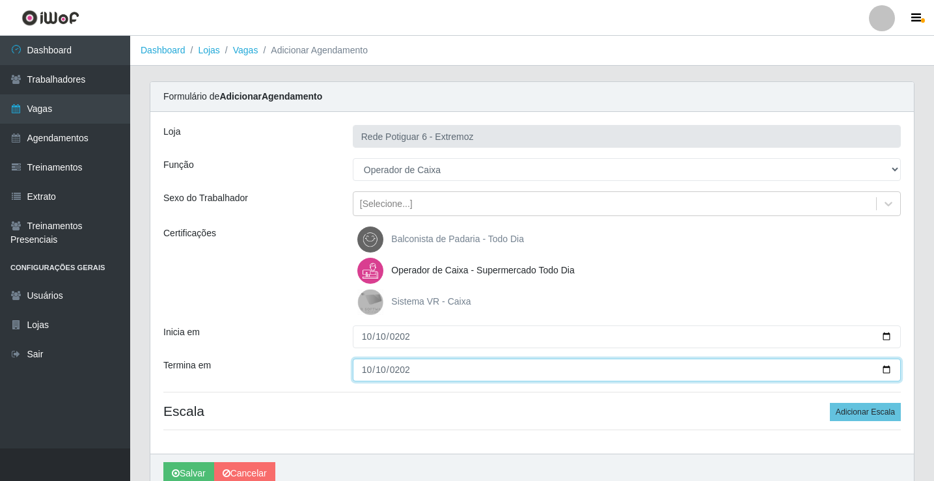
type input "[DATE]"
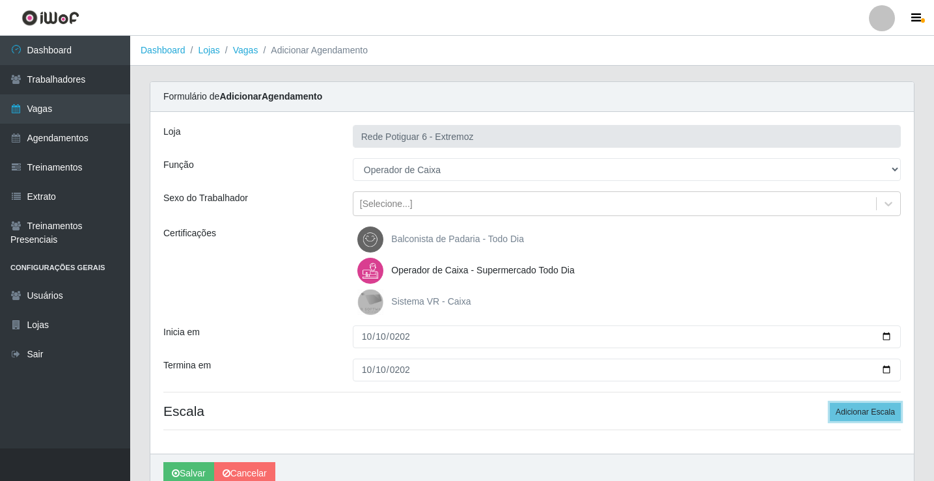
click at [830, 403] on button "Adicionar Escala" at bounding box center [865, 412] width 71 height 18
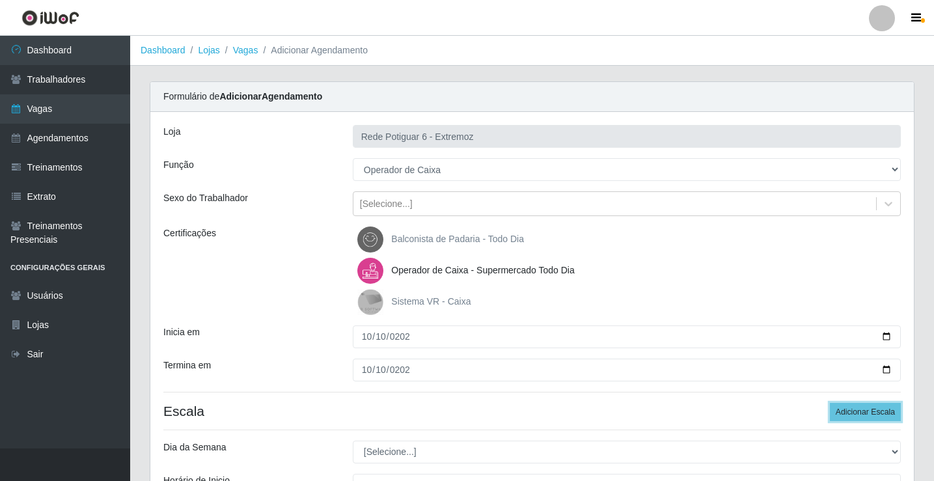
click at [830, 403] on button "Adicionar Escala" at bounding box center [865, 412] width 71 height 18
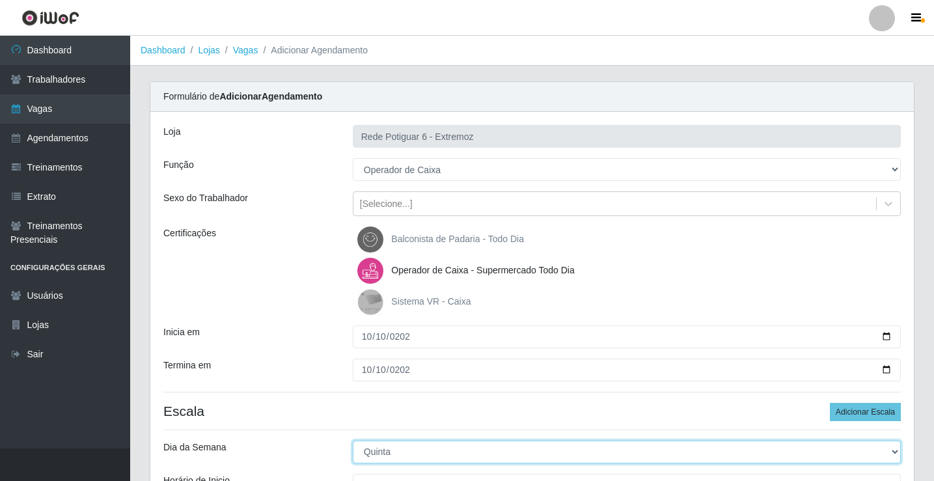
select select "5"
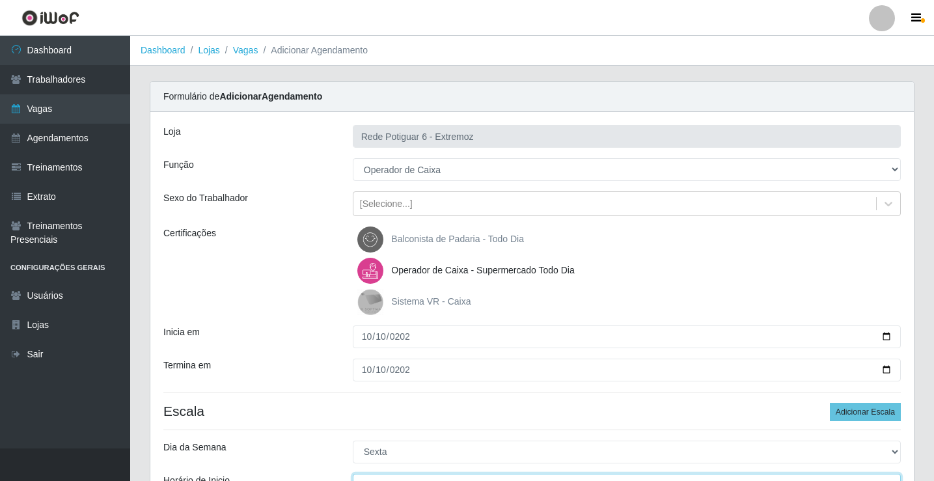
scroll to position [16, 0]
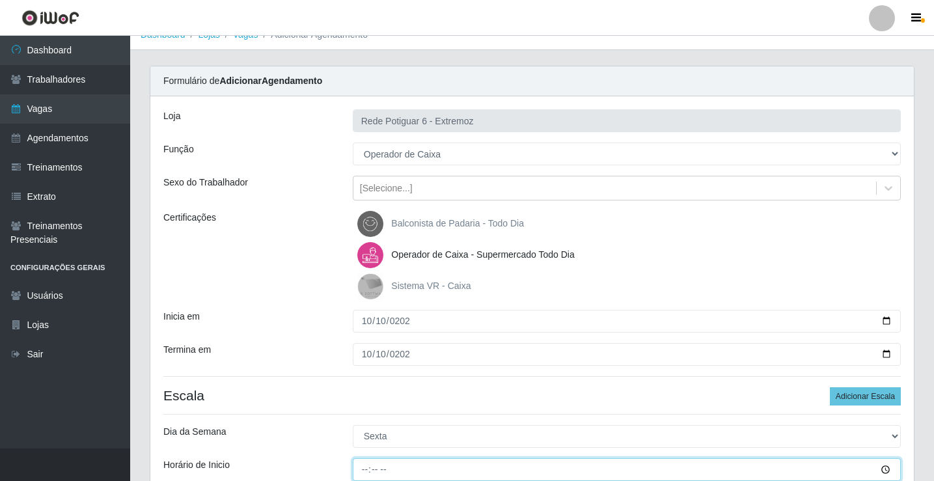
type input "07:00"
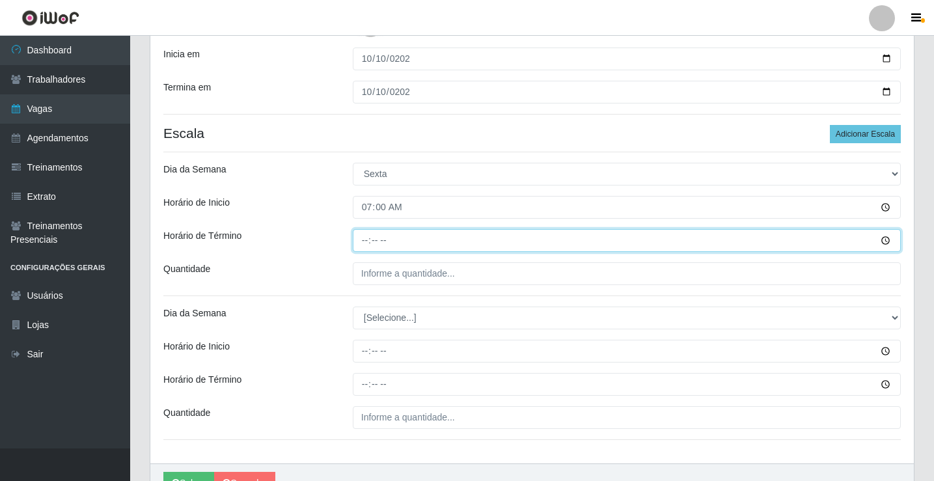
type input "13:00"
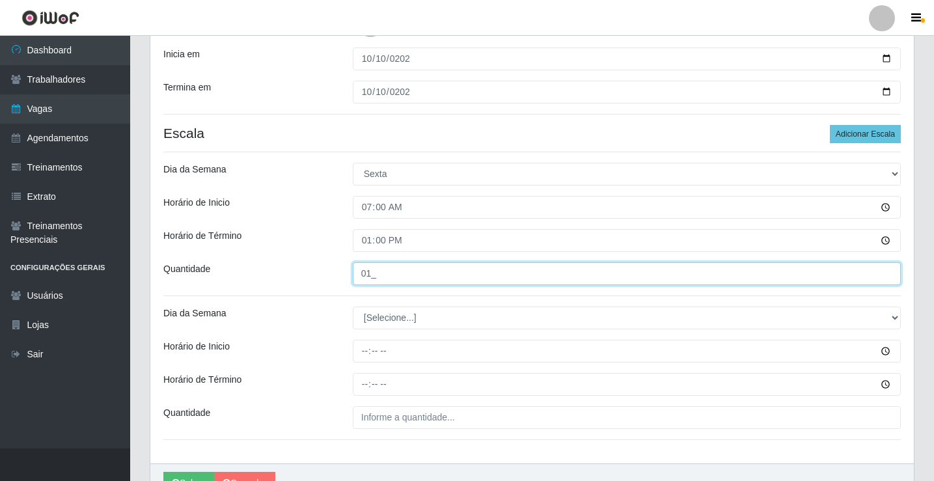
type input "01_"
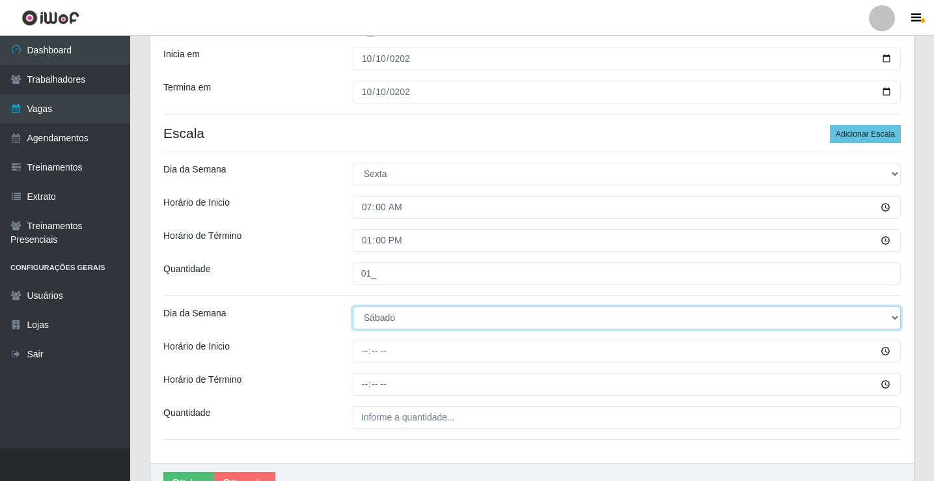
select select "5"
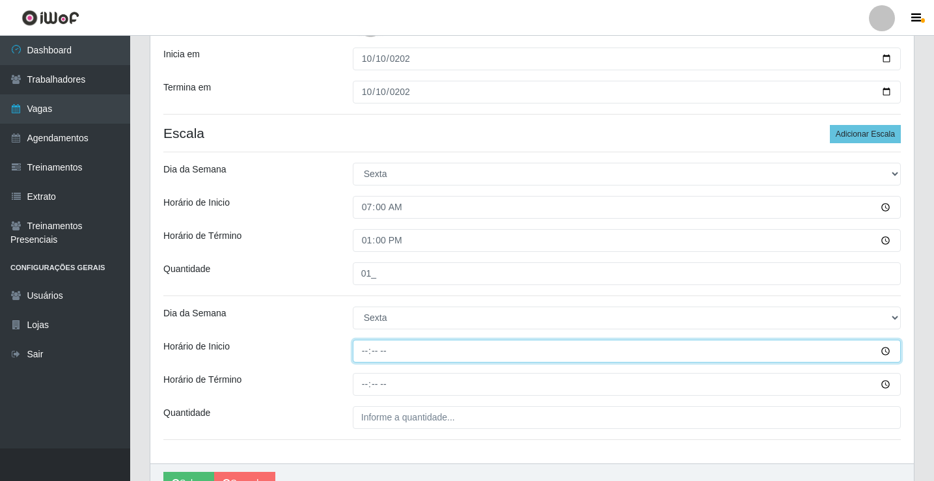
type input "14:00"
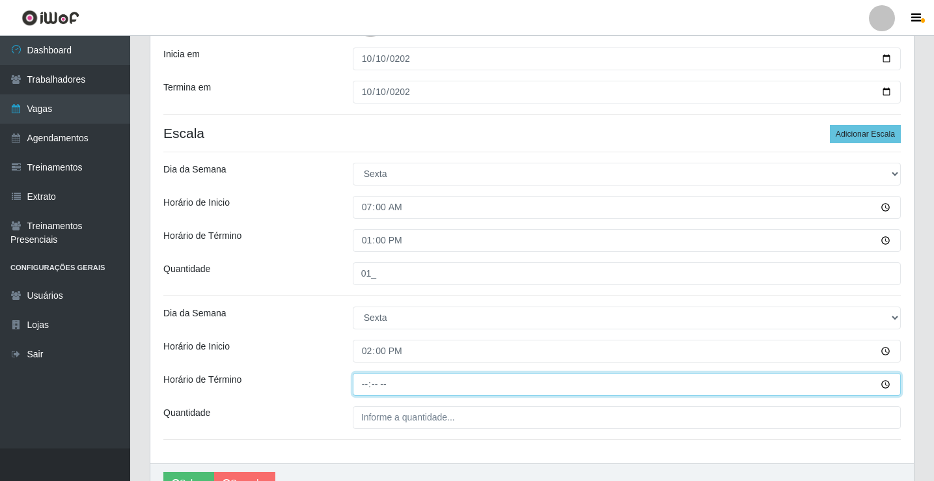
type input "20:00"
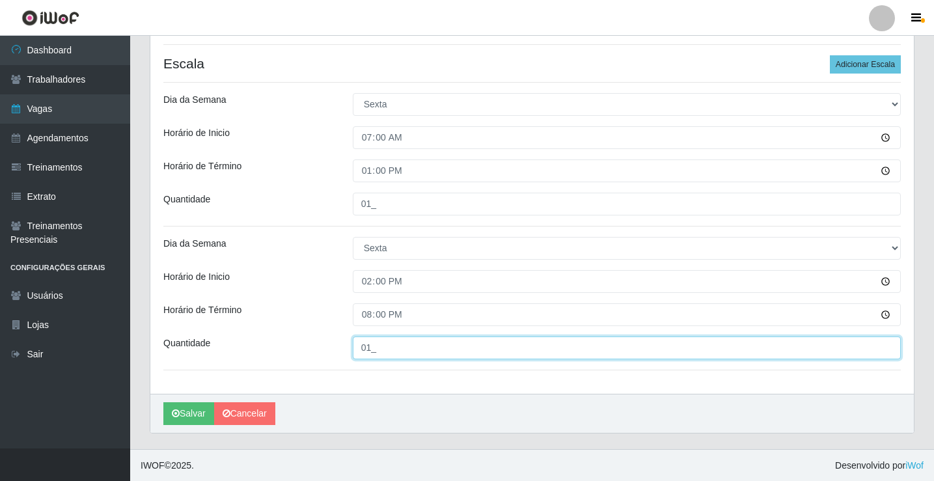
scroll to position [348, 0]
type input "01_"
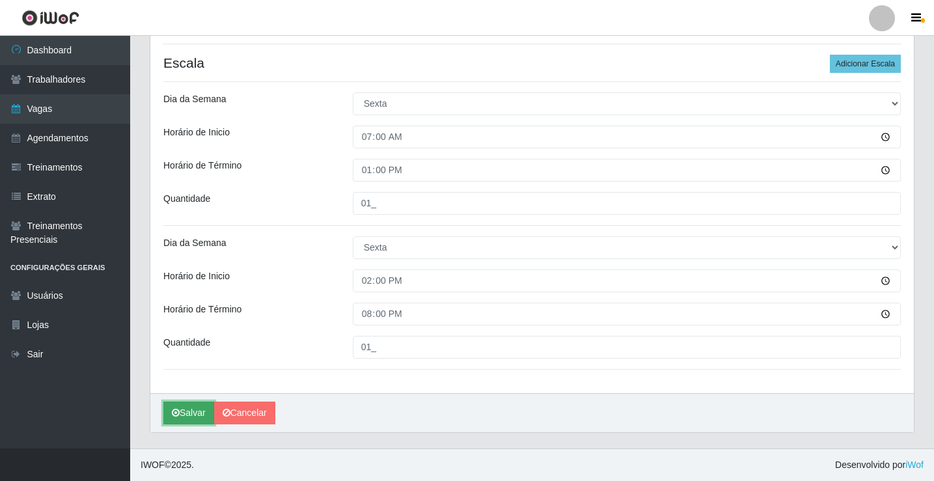
click at [189, 412] on button "Salvar" at bounding box center [188, 413] width 51 height 23
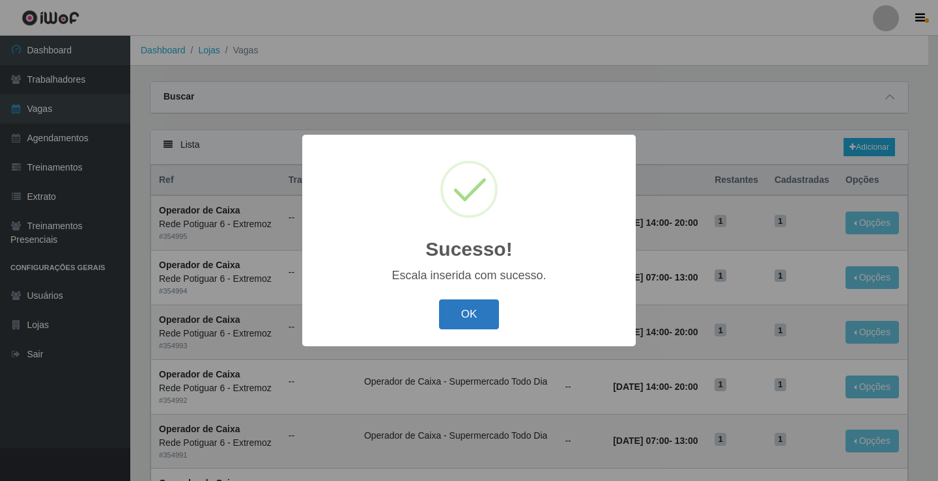
click at [456, 326] on button "OK" at bounding box center [469, 315] width 61 height 31
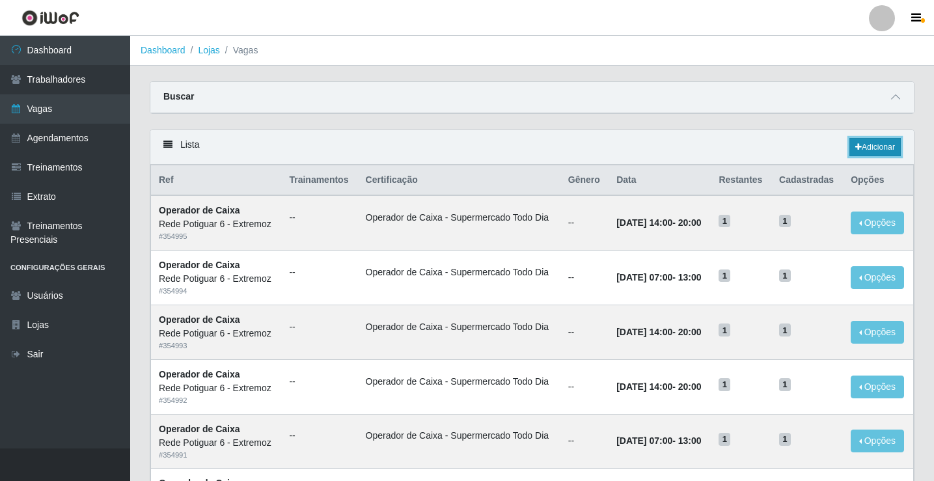
click at [864, 141] on link "Adicionar" at bounding box center [875, 147] width 51 height 18
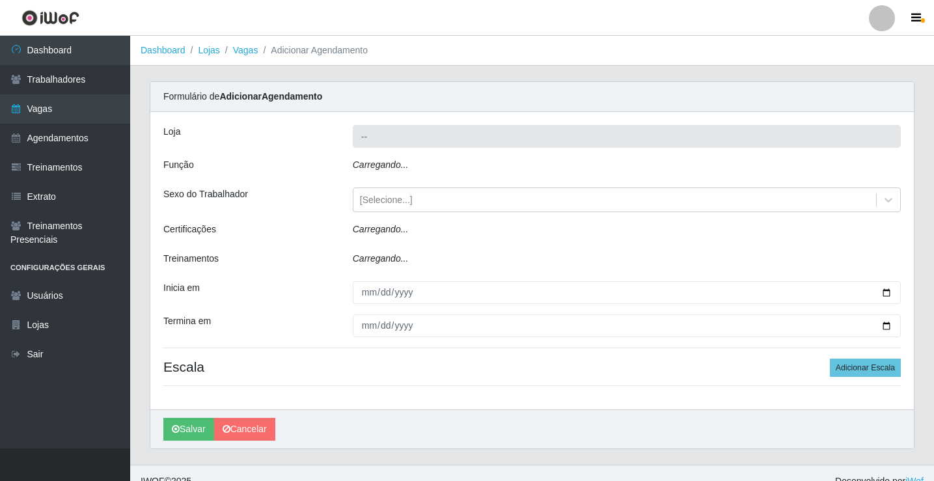
type input "Rede Potiguar 6 - Extremoz"
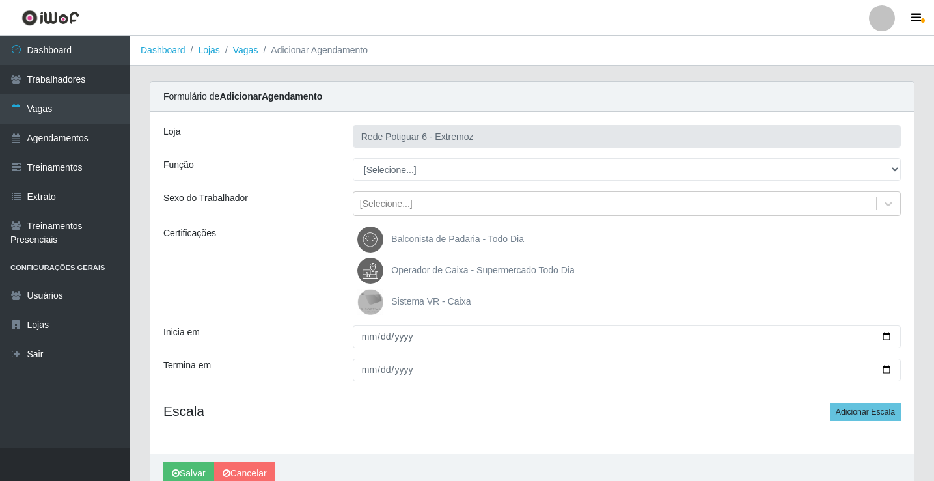
scroll to position [61, 0]
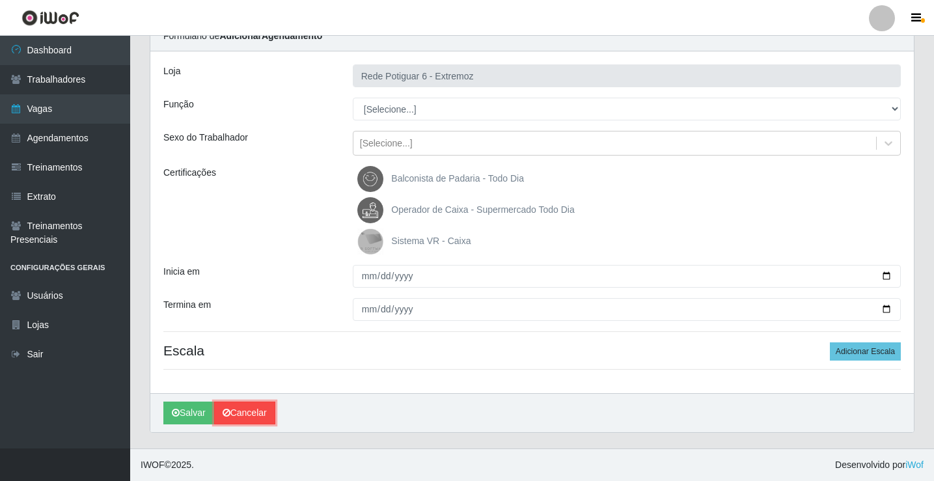
click at [249, 420] on link "Cancelar" at bounding box center [244, 413] width 61 height 23
